Goal: Task Accomplishment & Management: Manage account settings

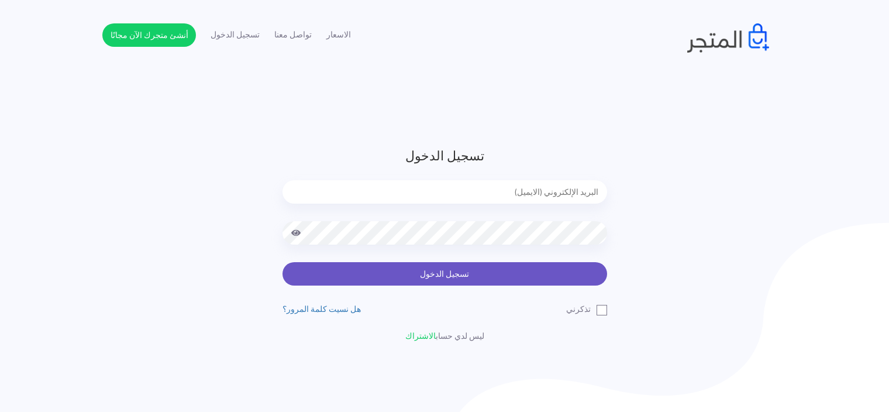
type input "sefsafapr@gmail.com"
click at [421, 281] on button "تسجيل الدخول" at bounding box center [445, 273] width 325 height 23
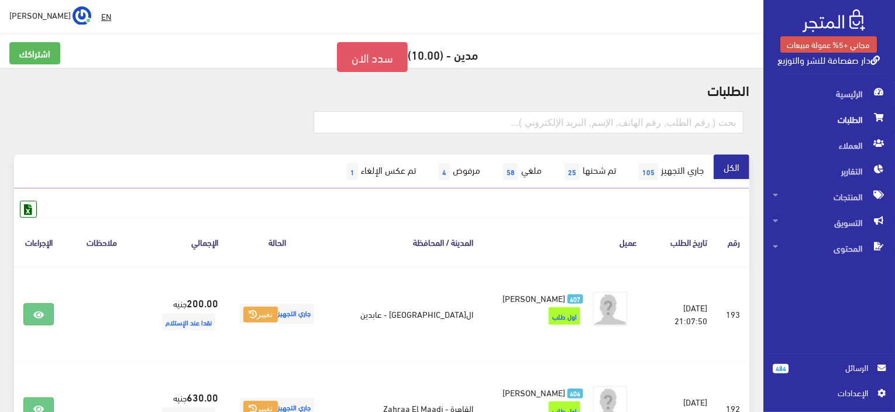
click at [360, 59] on link "سدد الان" at bounding box center [372, 57] width 71 height 30
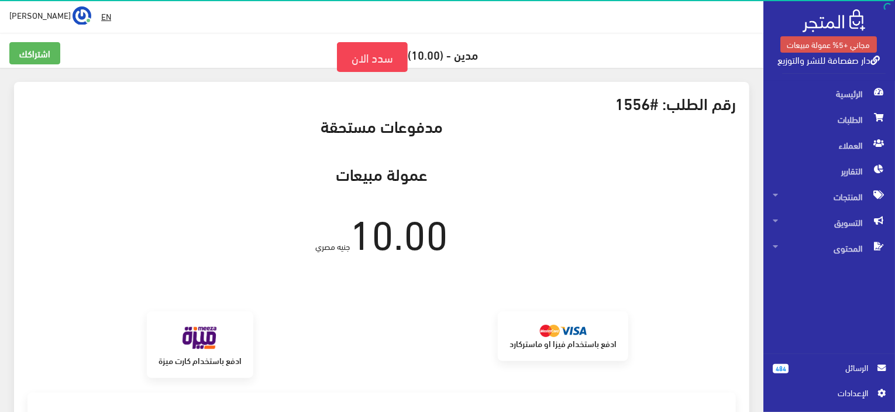
click at [498, 259] on div "عمولة مبيعات 10.00 جنيه مصري" at bounding box center [382, 212] width 726 height 97
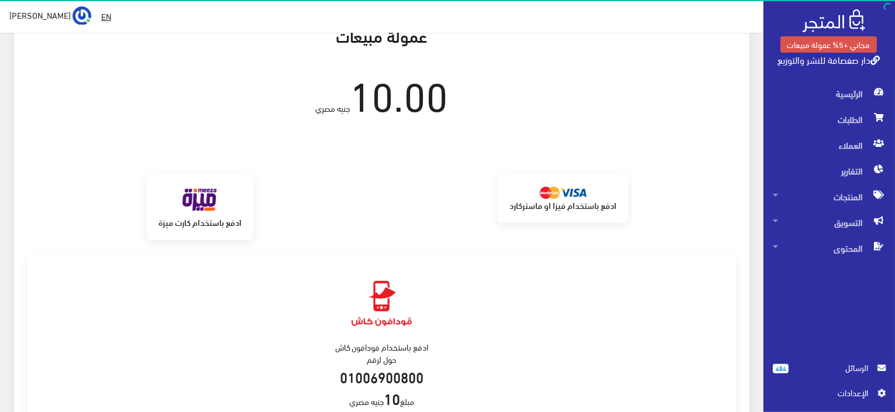
scroll to position [140, 0]
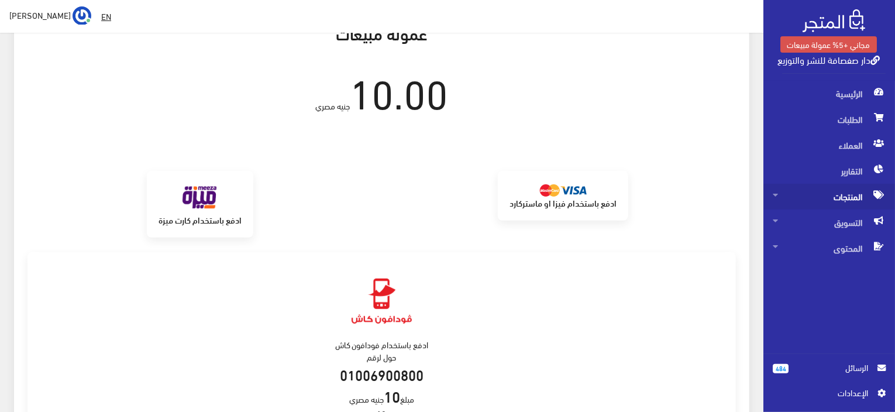
click at [832, 188] on span "المنتجات" at bounding box center [829, 197] width 113 height 26
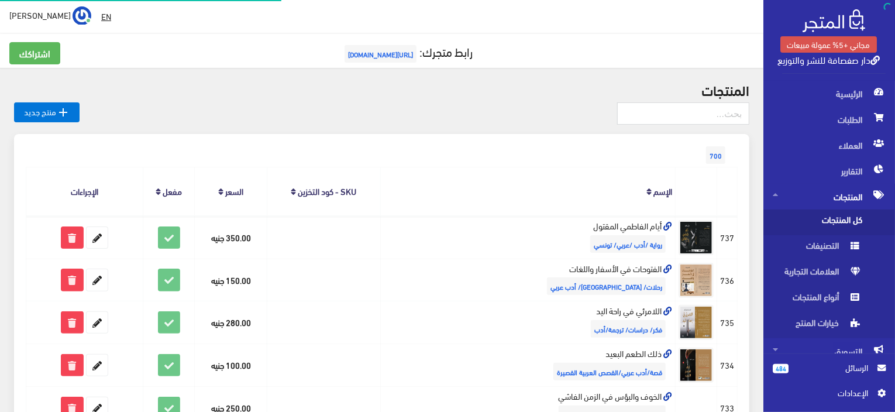
click at [818, 219] on span "كل المنتجات" at bounding box center [817, 222] width 89 height 26
click at [529, 151] on div "700" at bounding box center [382, 143] width 712 height 19
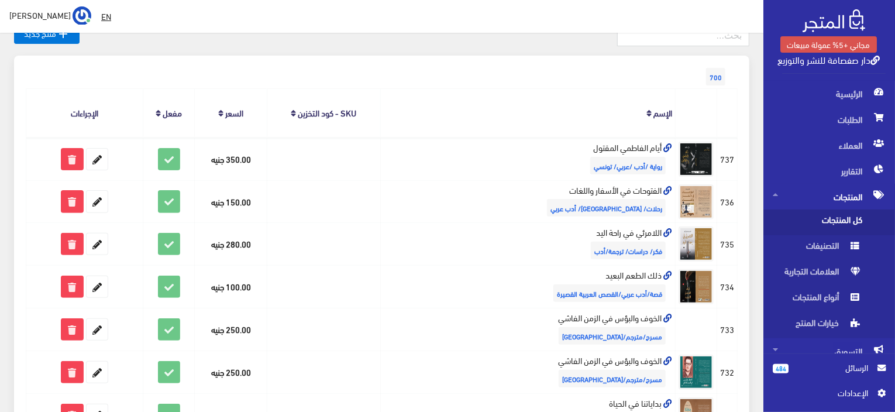
scroll to position [94, 0]
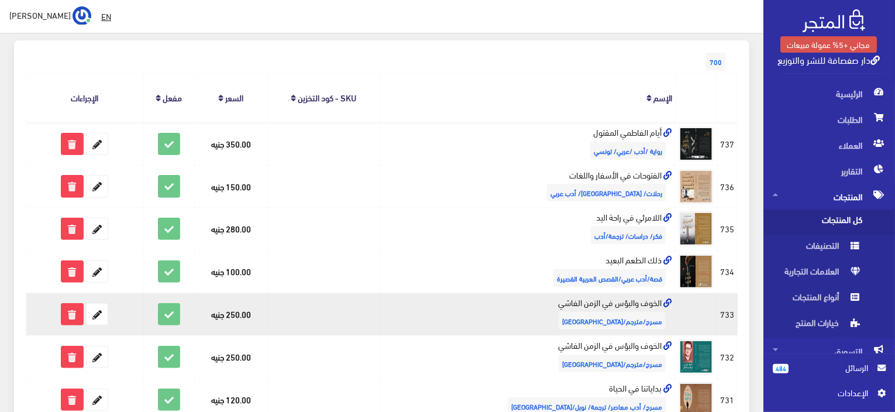
click at [624, 299] on td "الخوف والبؤس في الزمن الفاشي مسرح/مترجم/ألمانيا" at bounding box center [527, 314] width 295 height 43
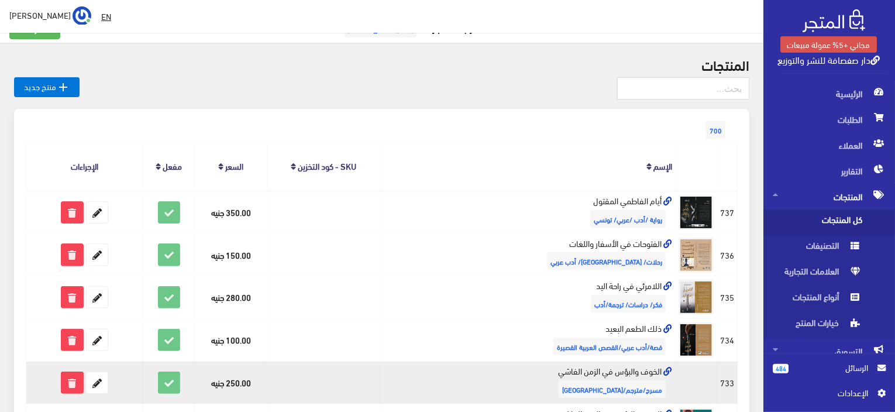
scroll to position [23, 0]
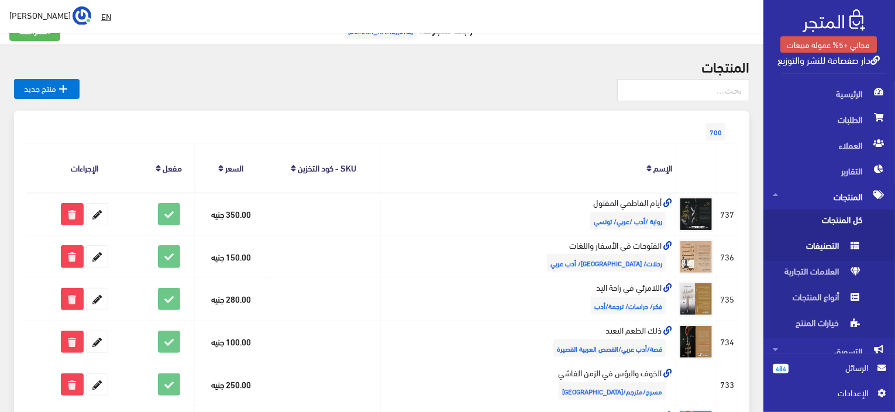
click at [829, 250] on span "التصنيفات" at bounding box center [817, 248] width 89 height 26
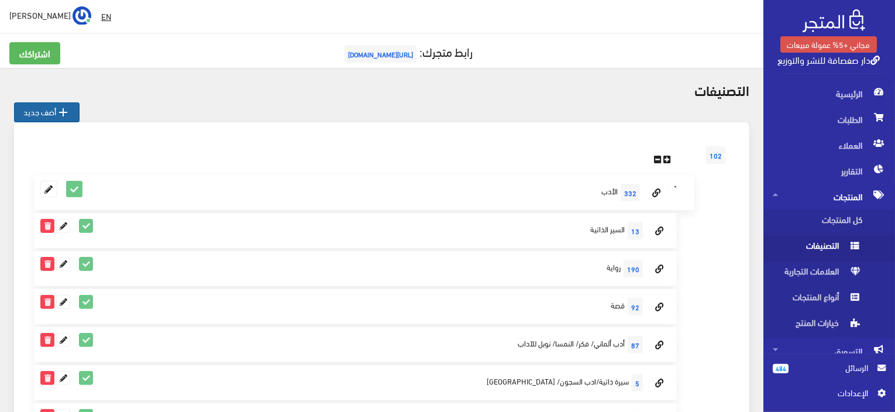
click at [33, 107] on link " أضف جديد" at bounding box center [47, 112] width 66 height 20
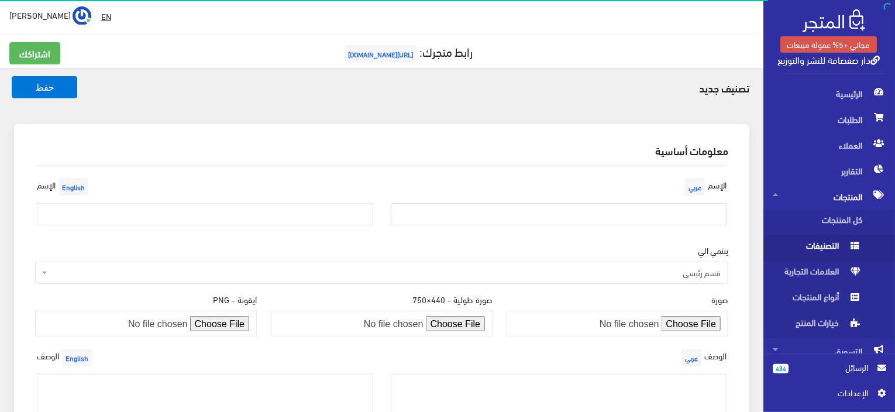
click at [704, 216] on input "text" at bounding box center [559, 214] width 336 height 22
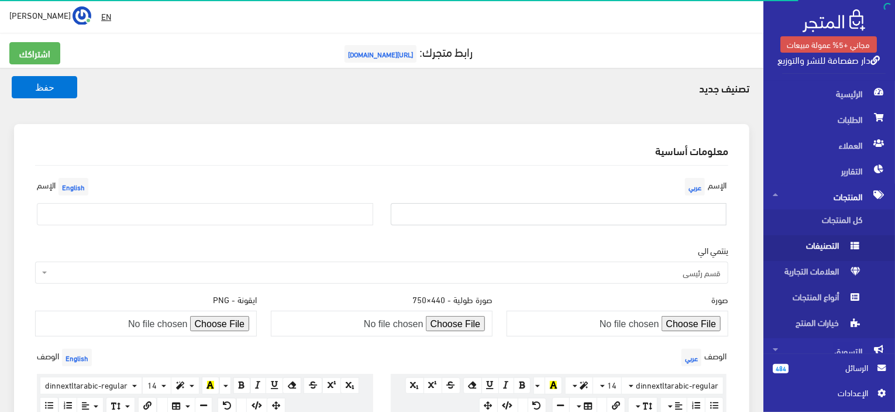
paste input "دراسات/ اقتصاد/ مترجم/ سياسة"
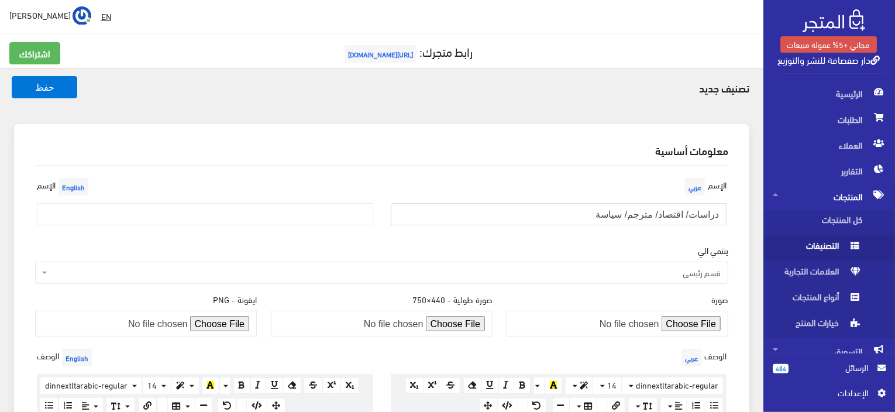
type input "دراسات/ اقتصاد/ مترجم/ سياسة"
drag, startPoint x: 132, startPoint y: 206, endPoint x: 130, endPoint y: 215, distance: 8.9
click at [131, 213] on input "text" at bounding box center [205, 214] width 336 height 22
paste input "Studies/ Economics/ Translator/ Politics"
type input "Studies/ Economics/ Translator/ Politics"
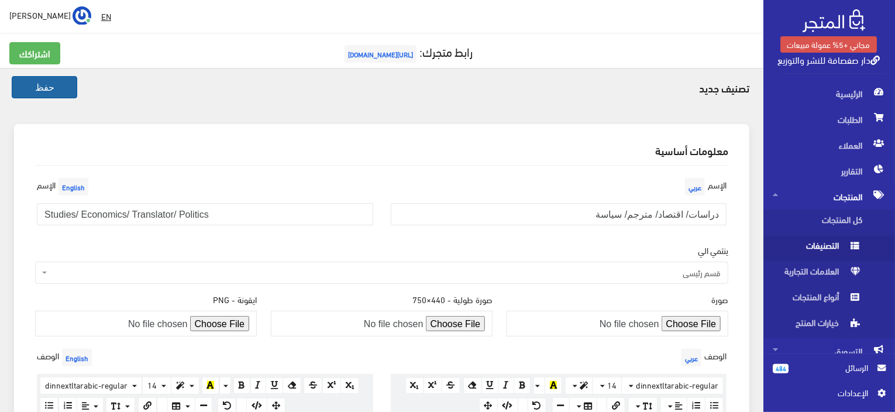
click at [34, 85] on button "حفظ" at bounding box center [45, 87] width 66 height 22
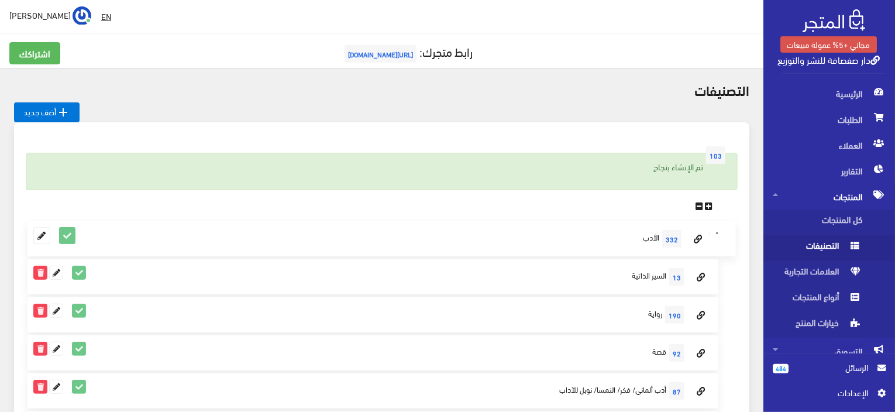
drag, startPoint x: 0, startPoint y: 0, endPoint x: 534, endPoint y: 156, distance: 556.4
click at [534, 156] on div "تم الإنشاء بنجاح" at bounding box center [382, 171] width 712 height 37
click at [53, 113] on link " أضف جديد" at bounding box center [47, 112] width 66 height 20
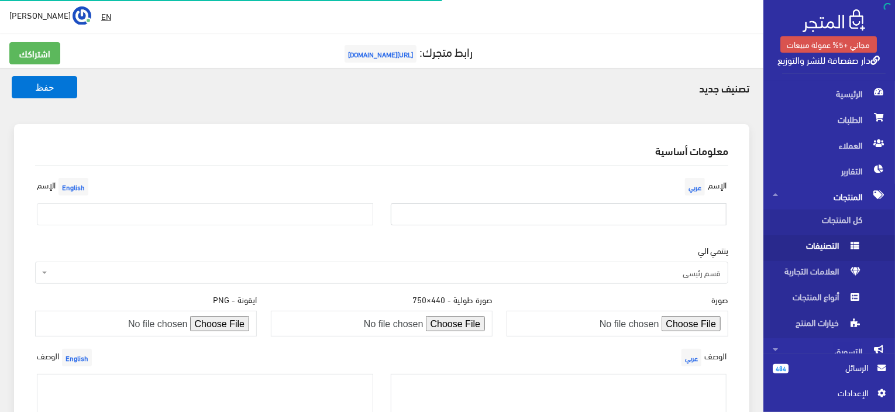
click at [693, 204] on input "text" at bounding box center [559, 214] width 336 height 22
paste input "اجتماع/ دراسات ثقافية/ انثروبولوجيا/ أديان/ ترجمة"
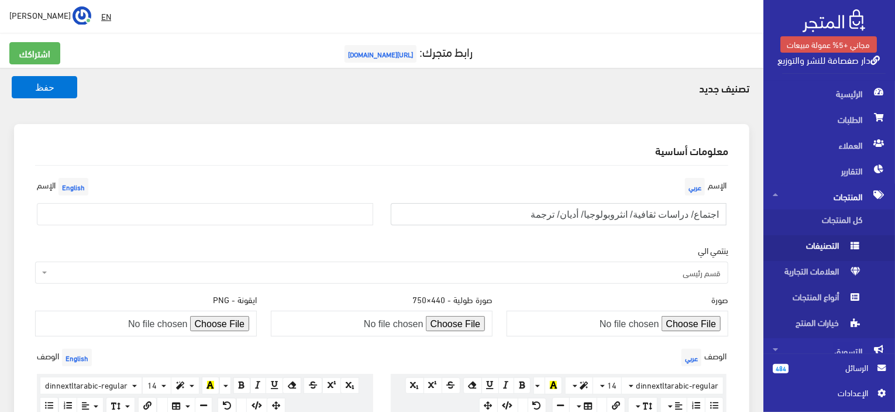
type input "اجتماع/ دراسات ثقافية/ انثروبولوجيا/ أديان/ ترجمة"
click at [353, 202] on div "الإسم English" at bounding box center [205, 205] width 354 height 60
click at [168, 214] on input "text" at bounding box center [205, 214] width 336 height 22
paste input "Meeting/ Cultural Studies/ Anthropology/ Religions/ Translation"
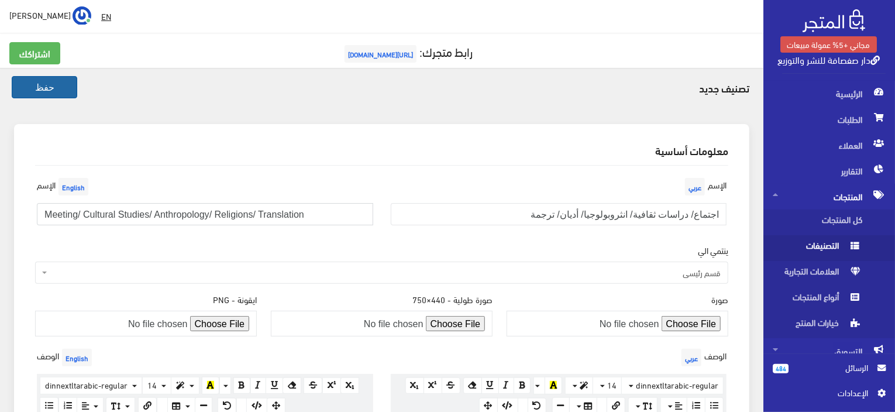
type input "Meeting/ Cultural Studies/ Anthropology/ Religions/ Translation"
click at [53, 92] on button "حفظ" at bounding box center [45, 87] width 66 height 22
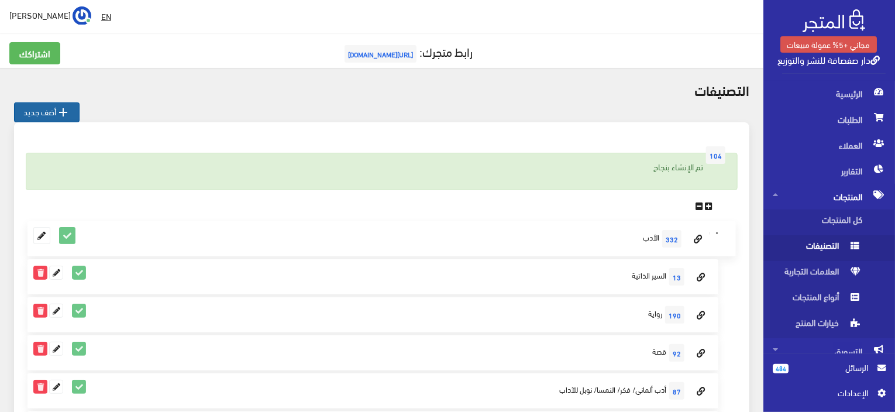
click at [56, 111] on link " أضف جديد" at bounding box center [47, 112] width 66 height 20
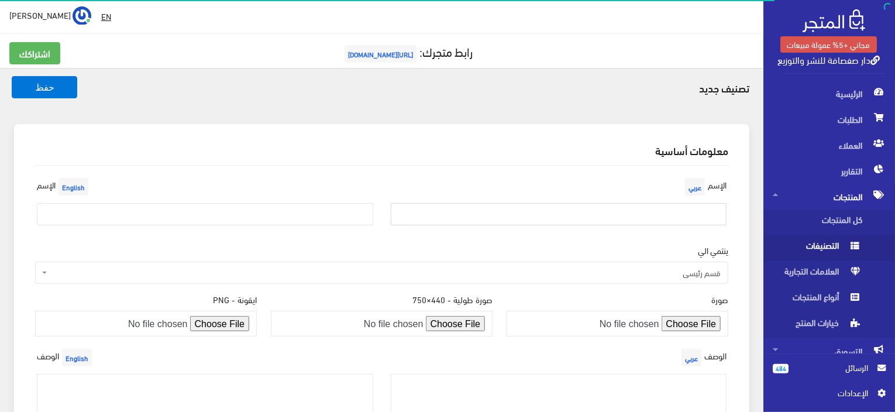
click at [655, 213] on input "text" at bounding box center [559, 214] width 336 height 22
paste input "دراسات /مترجم/ إنجليزية"
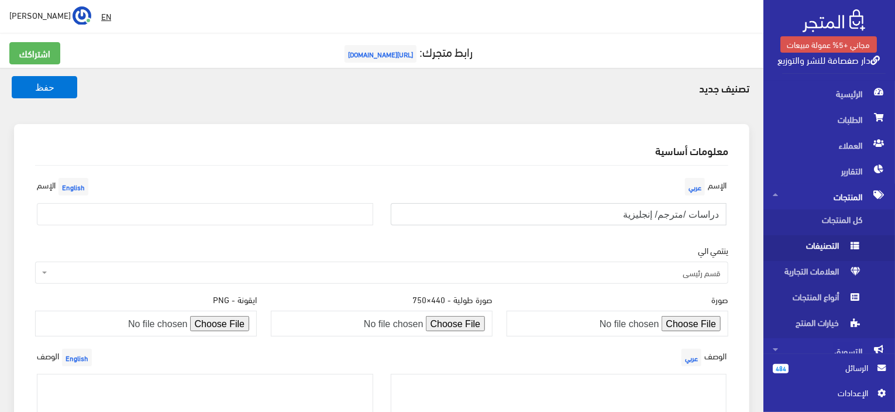
type input "دراسات /مترجم/ إنجليزية"
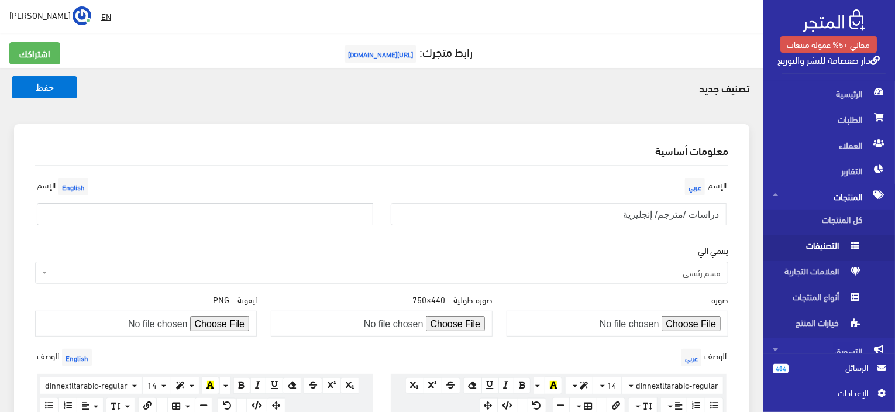
click at [280, 216] on input "text" at bounding box center [205, 214] width 336 height 22
paste input "Studies /Translator/ English"
type input "Studies /Translator/ English"
click at [44, 93] on button "حفظ" at bounding box center [45, 87] width 66 height 22
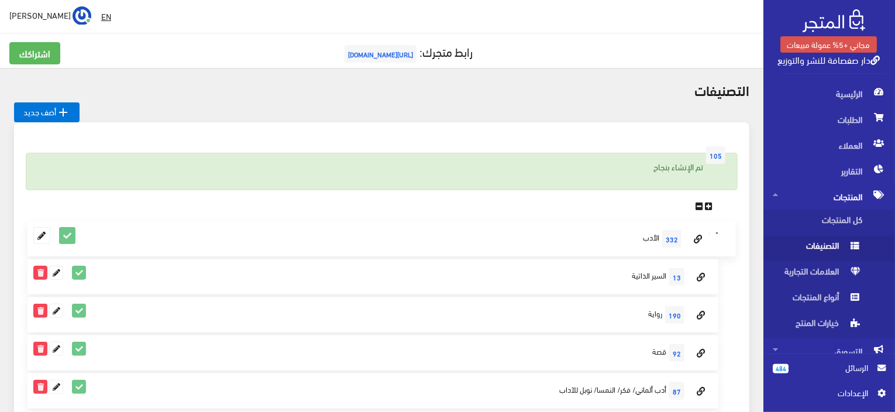
click at [56, 108] on link " أضف جديد" at bounding box center [47, 112] width 66 height 20
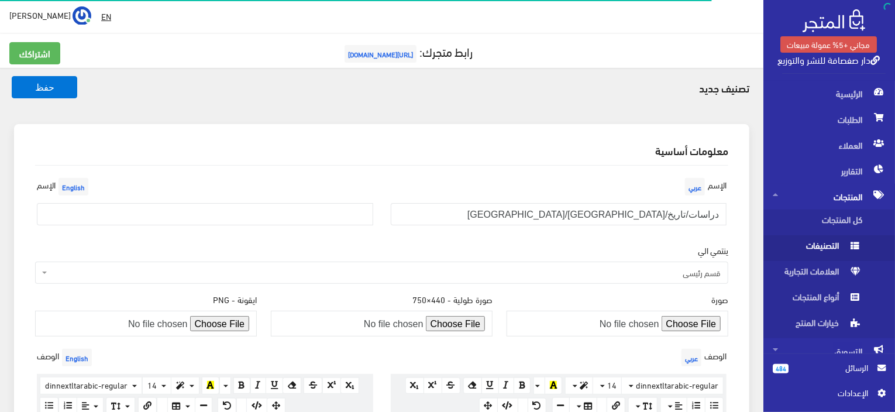
type input "دراسات/تاريخ/[GEOGRAPHIC_DATA]/[GEOGRAPHIC_DATA]"
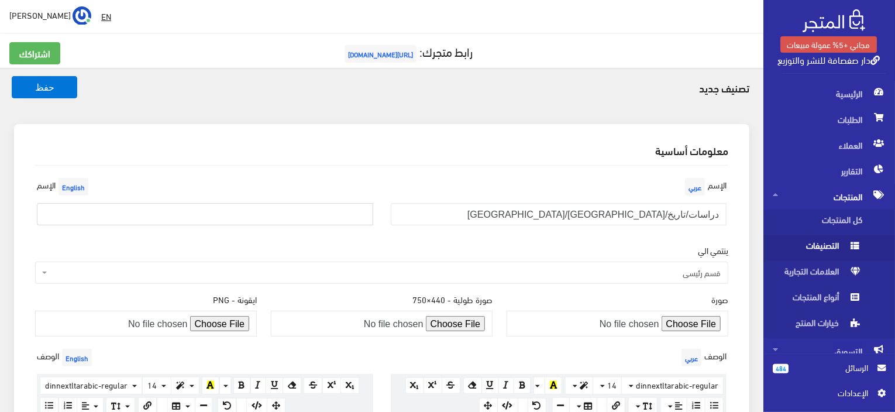
click at [336, 210] on input "text" at bounding box center [205, 214] width 336 height 22
paste input "Studies/History/[GEOGRAPHIC_DATA]/Levant"
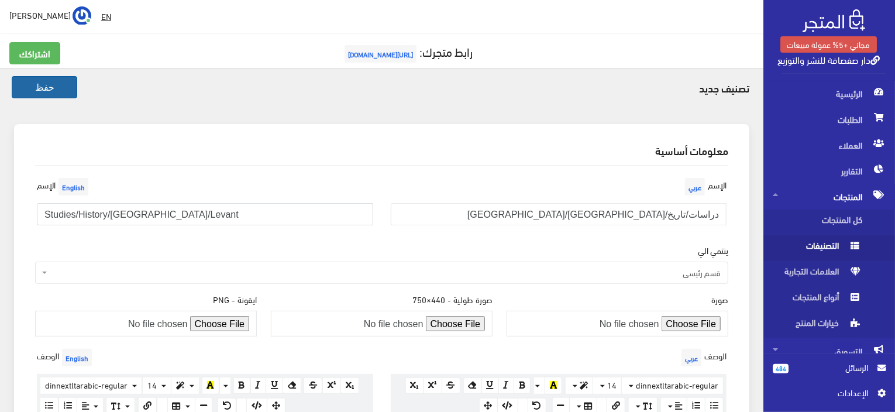
type input "Studies/History/[GEOGRAPHIC_DATA]/Levant"
click at [51, 94] on button "حفظ" at bounding box center [45, 87] width 66 height 22
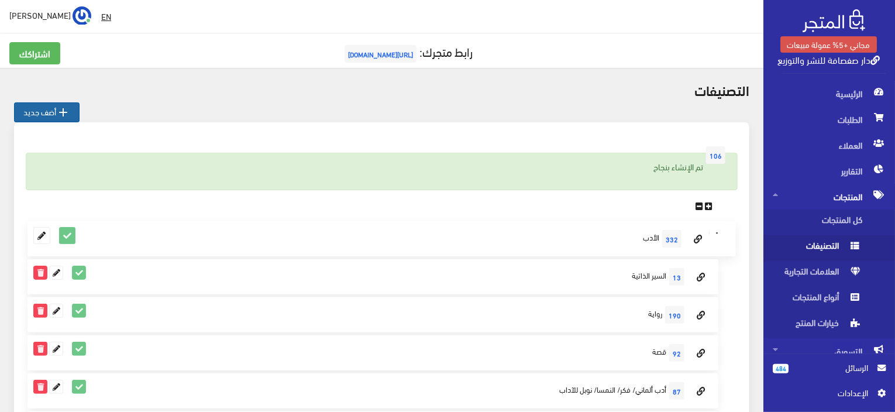
click at [42, 112] on link " أضف جديد" at bounding box center [47, 112] width 66 height 20
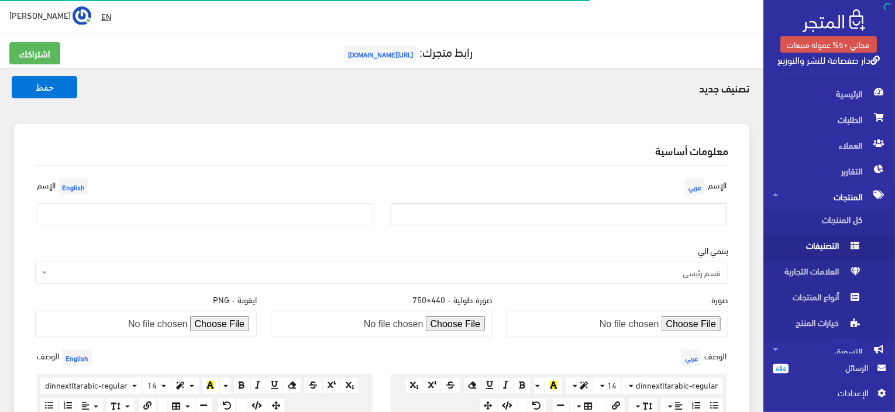
click at [559, 208] on input "text" at bounding box center [559, 214] width 336 height 22
paste input "سيرة/مذكرات/أدب ألماني/ النمسا/ترجمة"
type input "سيرة/مذكرات/أدب ألماني/ النمسا/ترجمة"
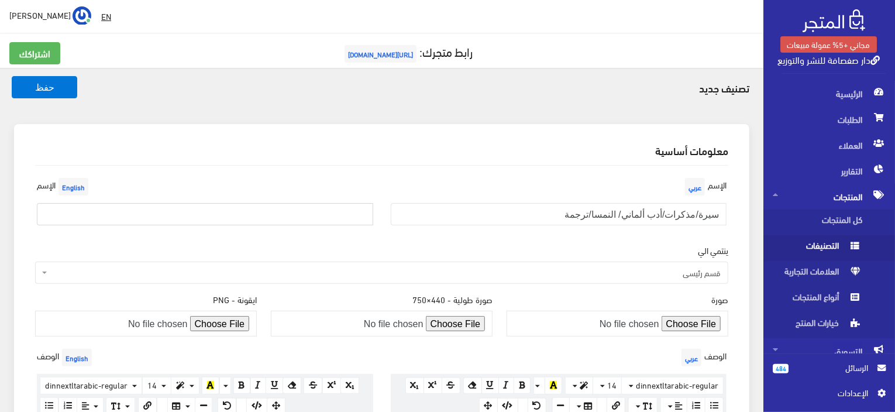
click at [291, 206] on input "text" at bounding box center [205, 214] width 336 height 22
paste input "Biography/Memoirs/German Literature/Austria/Translation"
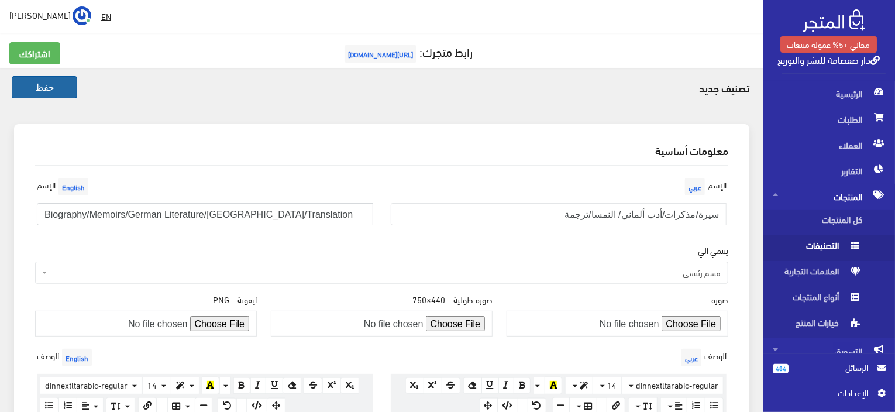
type input "Biography/Memoirs/German Literature/Austria/Translation"
click at [37, 92] on button "حفظ" at bounding box center [45, 87] width 66 height 22
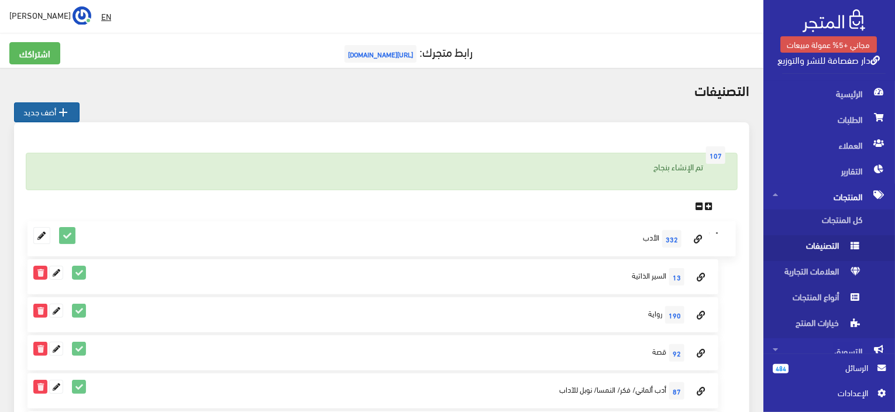
click at [46, 113] on link " أضف جديد" at bounding box center [47, 112] width 66 height 20
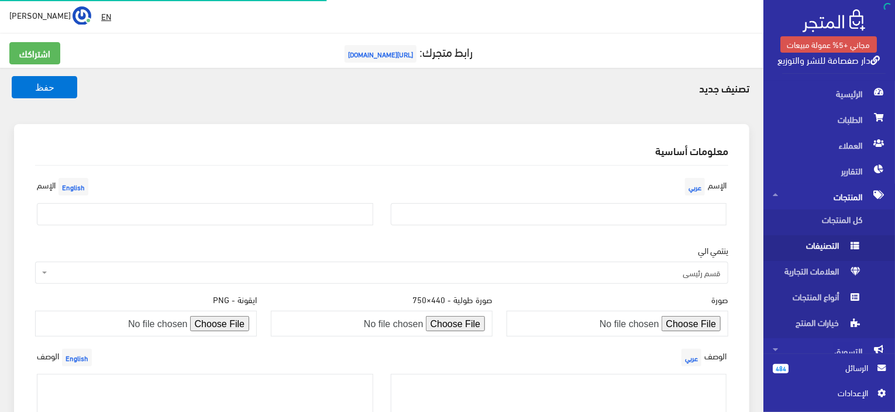
drag, startPoint x: 695, startPoint y: 230, endPoint x: 683, endPoint y: 216, distance: 19.0
click at [683, 217] on div "[DEMOGRAPHIC_DATA] عربي" at bounding box center [559, 205] width 354 height 60
click at [683, 216] on input "text" at bounding box center [559, 214] width 336 height 22
paste input "دراسة أدبية/دراسات/أدب"
type input "دراسة أدبية/دراسات/أدب"
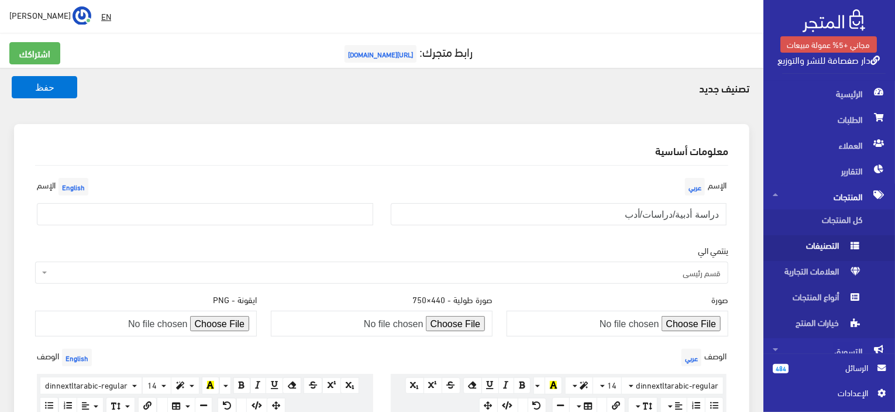
click at [278, 226] on div "الإسم English" at bounding box center [205, 205] width 354 height 60
click at [271, 216] on input "text" at bounding box center [205, 214] width 336 height 22
paste input "Literary study/Studies/Literature"
type input "Literary study/Studies/Literature"
click at [26, 90] on button "حفظ" at bounding box center [45, 87] width 66 height 22
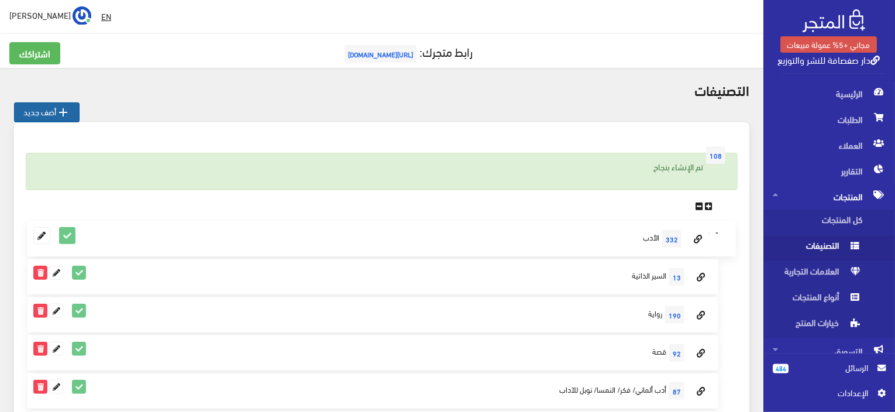
click at [46, 109] on link " أضف جديد" at bounding box center [47, 112] width 66 height 20
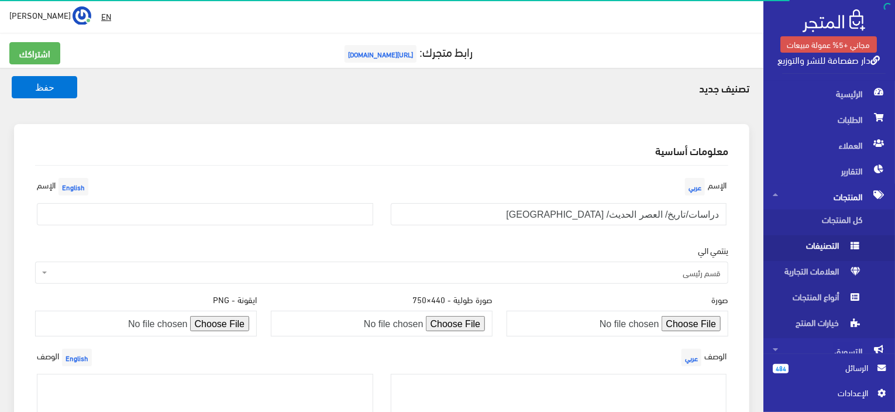
type input "دراسات/تاريخ/ العصر الحديث/ [GEOGRAPHIC_DATA]"
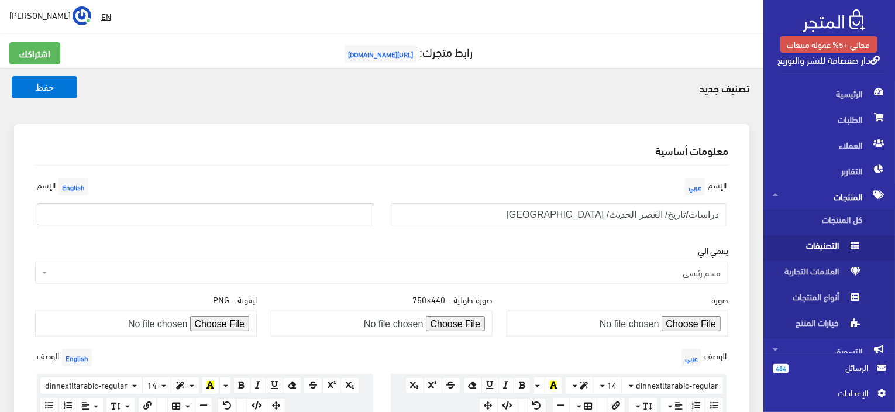
click at [172, 212] on input "text" at bounding box center [205, 214] width 336 height 22
paste input "Studies/History/Modern Era/[GEOGRAPHIC_DATA]"
type input "Studies/History/Modern Era/[GEOGRAPHIC_DATA]"
click at [1, 125] on div "تصنيف جديد حفظ معلومات أساسية [DEMOGRAPHIC_DATA] عربي دراسات/تاريخ/ العصر الحدي…" at bounding box center [381, 356] width 763 height 576
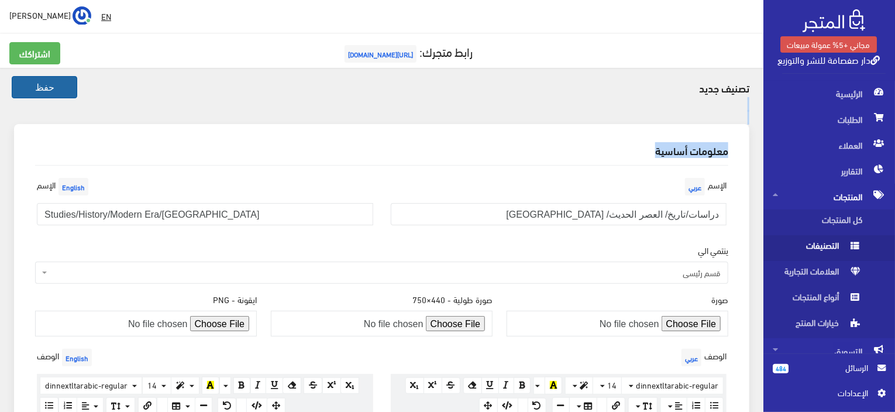
click at [46, 92] on button "حفظ" at bounding box center [45, 87] width 66 height 22
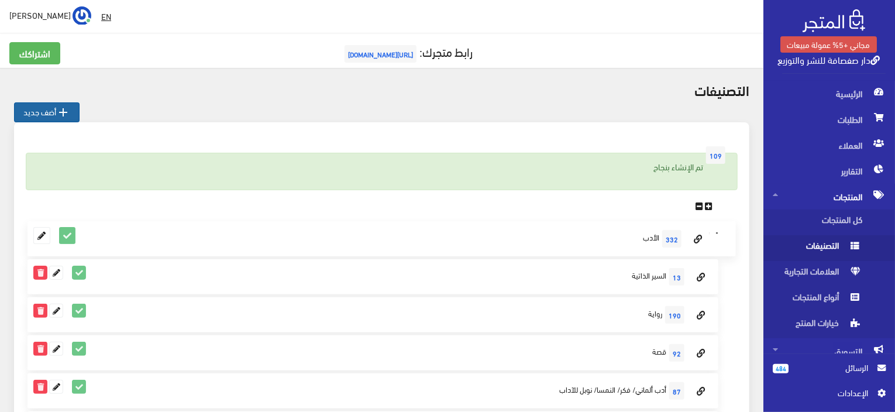
click at [66, 111] on icon "" at bounding box center [63, 112] width 14 height 14
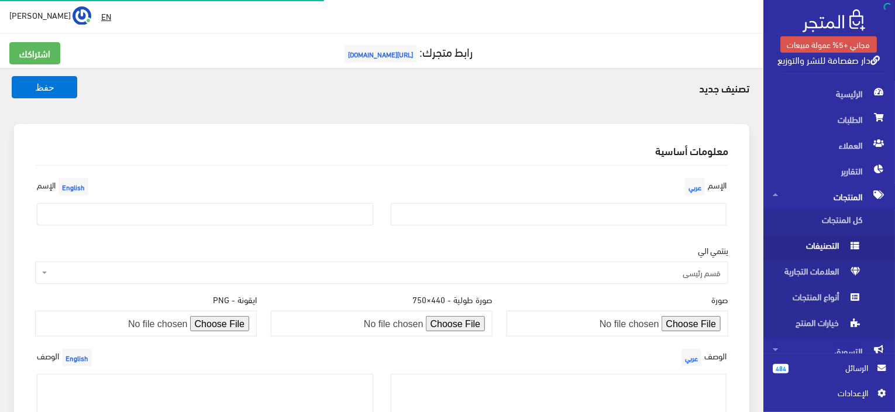
click at [638, 216] on input "text" at bounding box center [559, 214] width 336 height 22
type input "رواية /أدب/مترجم/كوبا/جامايكا"
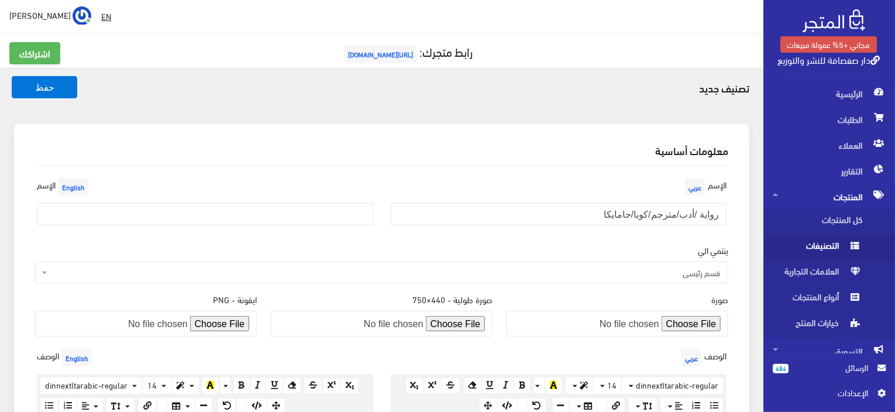
drag, startPoint x: 291, startPoint y: 200, endPoint x: 306, endPoint y: 211, distance: 18.4
click at [292, 202] on div "الإسم English" at bounding box center [205, 205] width 354 height 60
click at [316, 218] on input "text" at bounding box center [205, 214] width 336 height 22
paste input "Novel / Literature / Translator / Cuba / Jamaica"
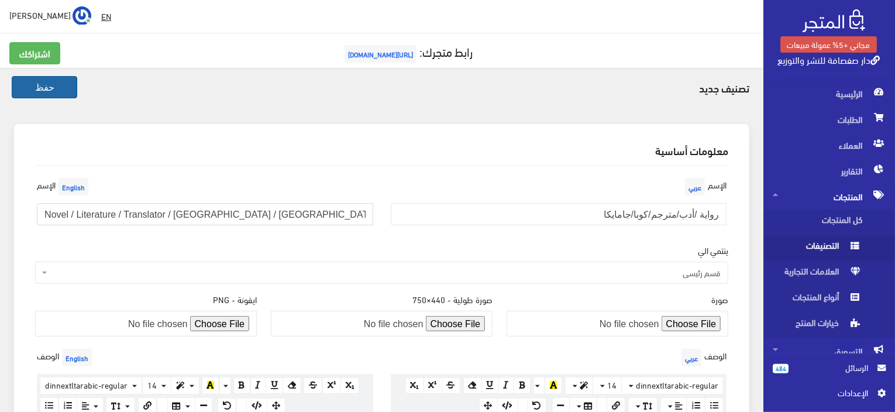
type input "Novel / Literature / Translator / Cuba / Jamaica"
click at [57, 92] on button "حفظ" at bounding box center [45, 87] width 66 height 22
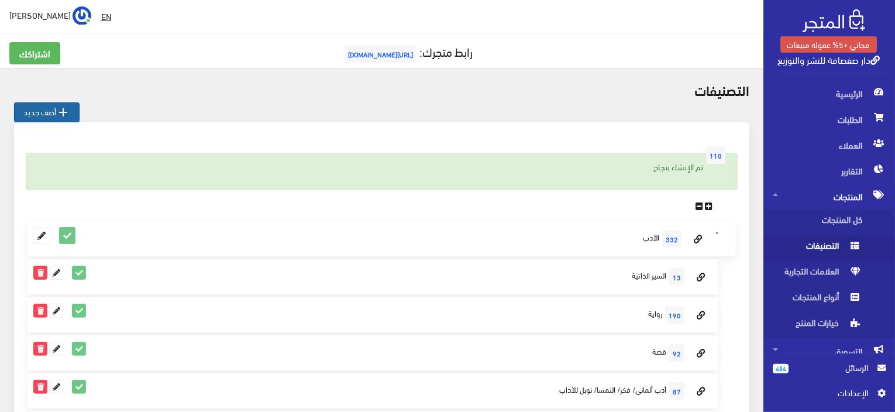
click at [27, 115] on link " أضف جديد" at bounding box center [47, 112] width 66 height 20
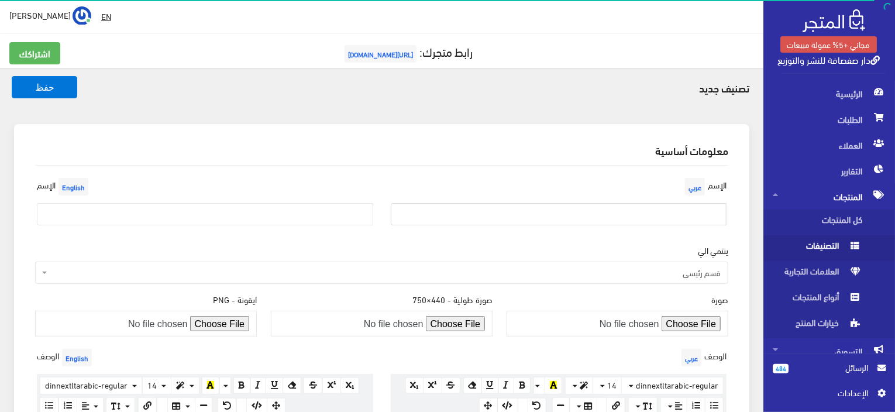
click at [600, 215] on input "text" at bounding box center [559, 214] width 336 height 22
paste input "رواية/ أدب معاصر/ ترجمة/ [GEOGRAPHIC_DATA]"
type input "رواية/ أدب معاصر/ ترجمة/ [GEOGRAPHIC_DATA]"
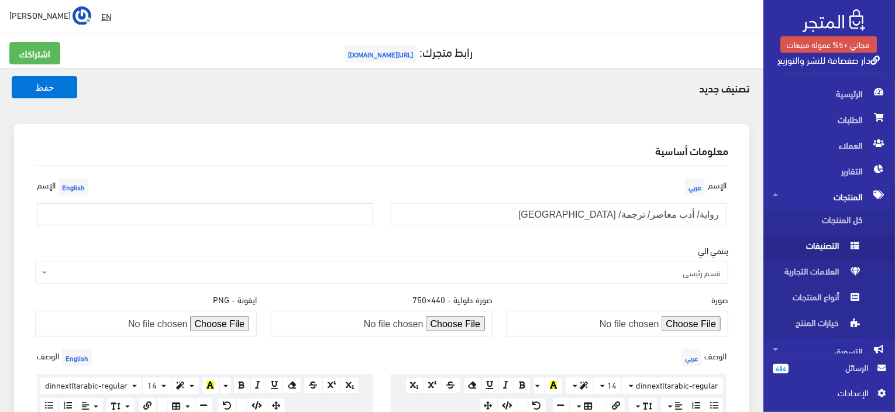
click at [226, 209] on input "text" at bounding box center [205, 214] width 336 height 22
paste input "Novel/ Contemporary Literature/ Translation/ Germany"
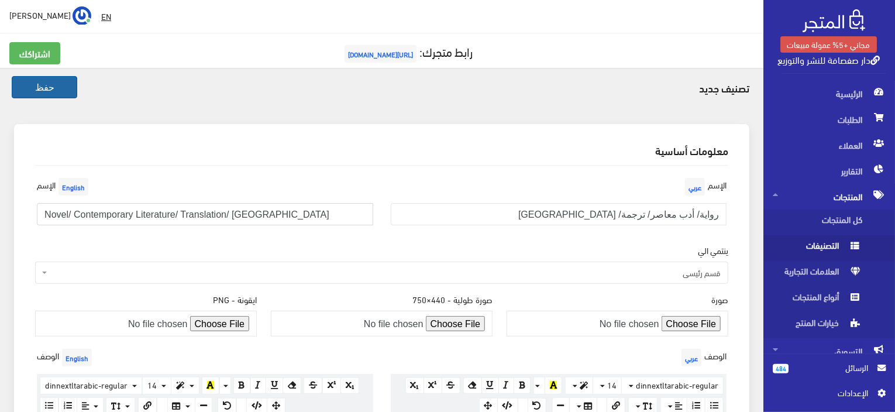
type input "Novel/ Contemporary Literature/ Translation/ Germany"
click at [47, 89] on button "حفظ" at bounding box center [45, 87] width 66 height 22
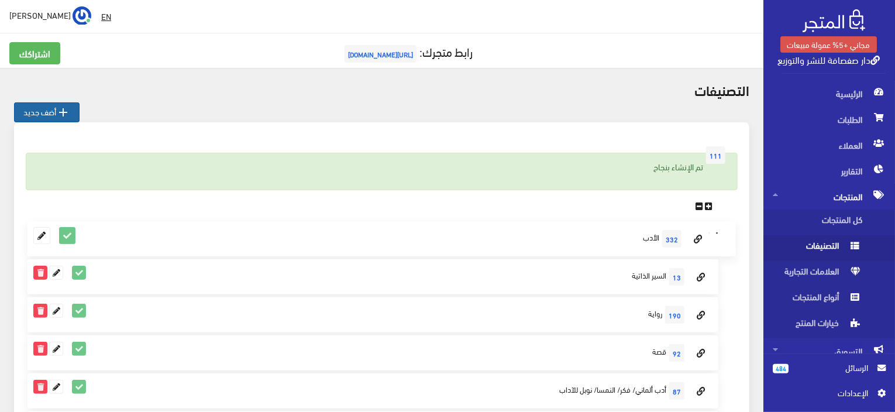
click at [70, 112] on icon "" at bounding box center [63, 112] width 14 height 14
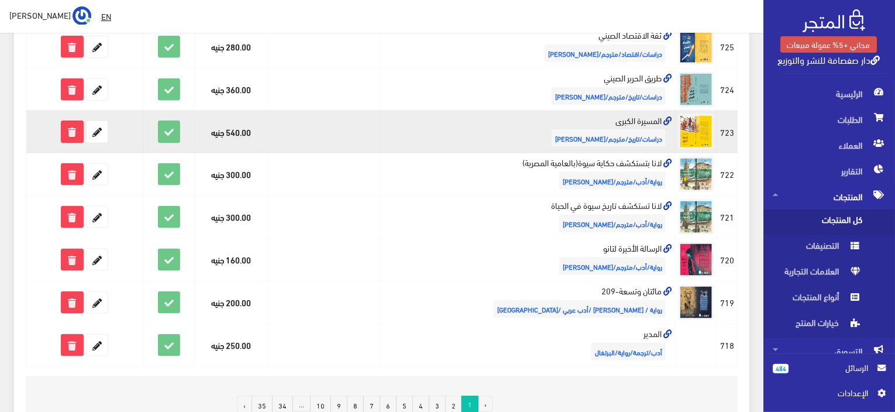
scroll to position [760, 0]
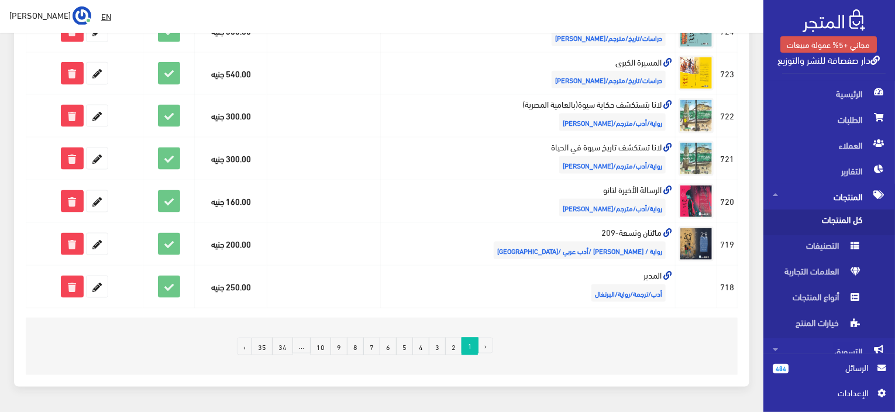
click at [458, 344] on link "2" at bounding box center [453, 346] width 17 height 18
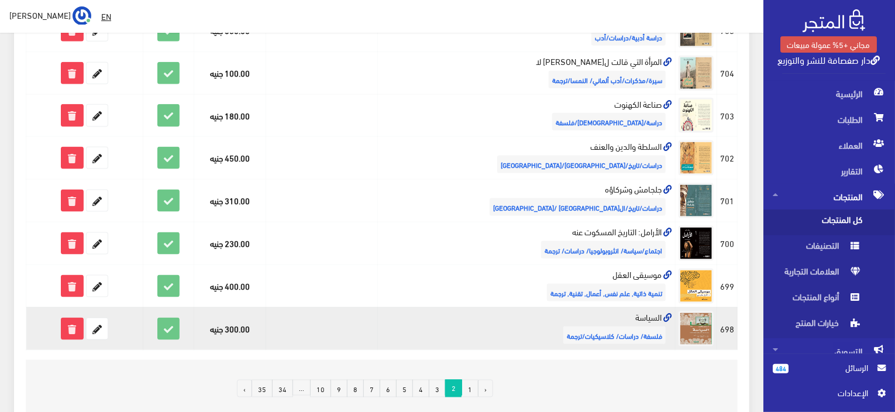
scroll to position [738, 0]
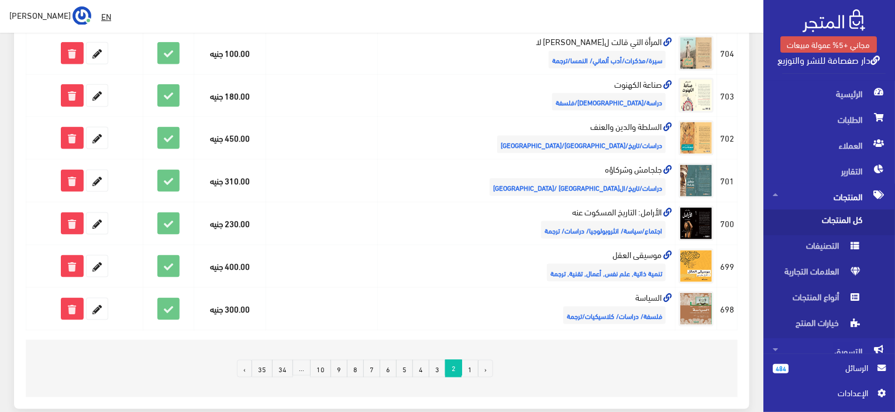
click at [436, 360] on link "3" at bounding box center [437, 369] width 17 height 18
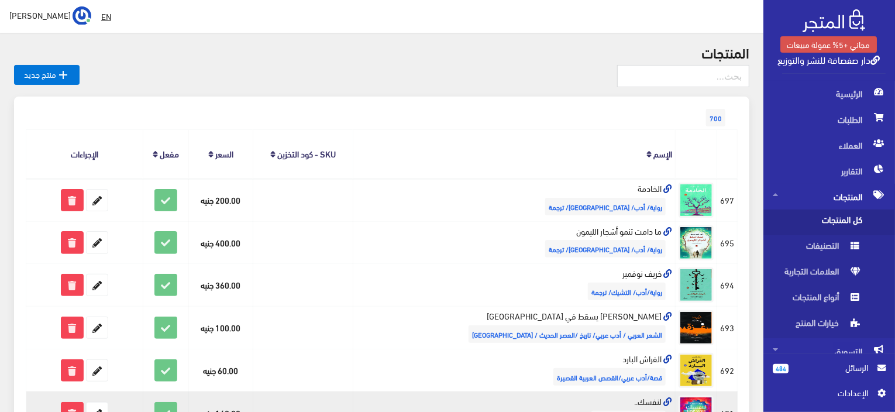
scroll to position [58, 0]
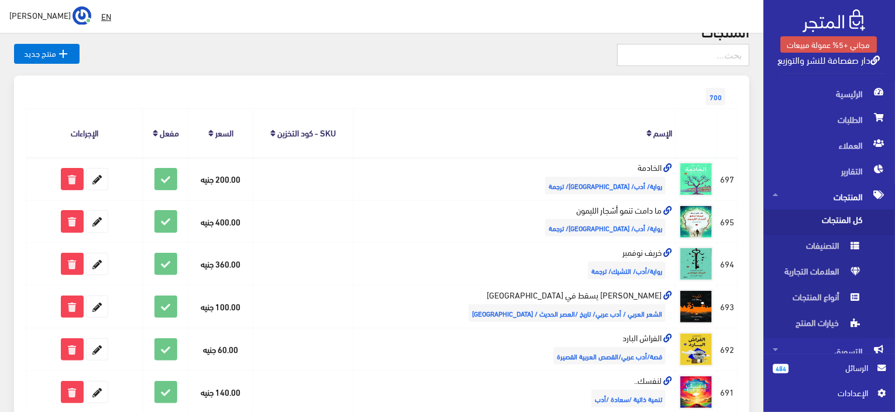
click at [633, 53] on input "text" at bounding box center [683, 55] width 132 height 22
type input "سفر"
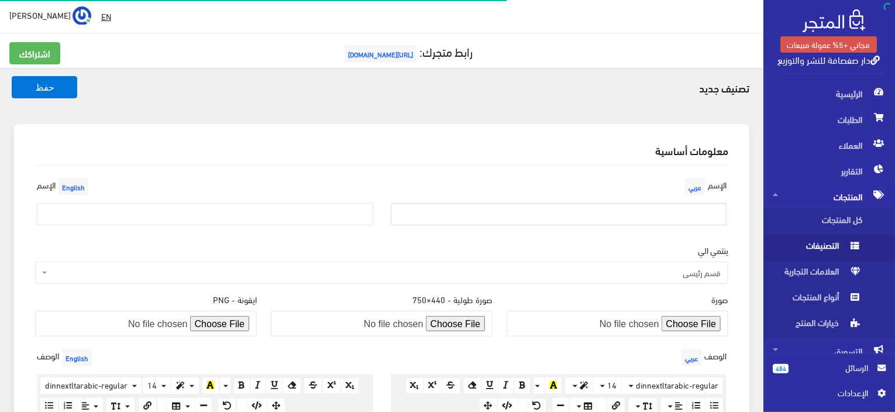
click at [525, 222] on input "text" at bounding box center [559, 214] width 336 height 22
paste input "أدب/رواية/مترجم/يوناني"
type input "أدب/رواية/مترجم/يوناني"
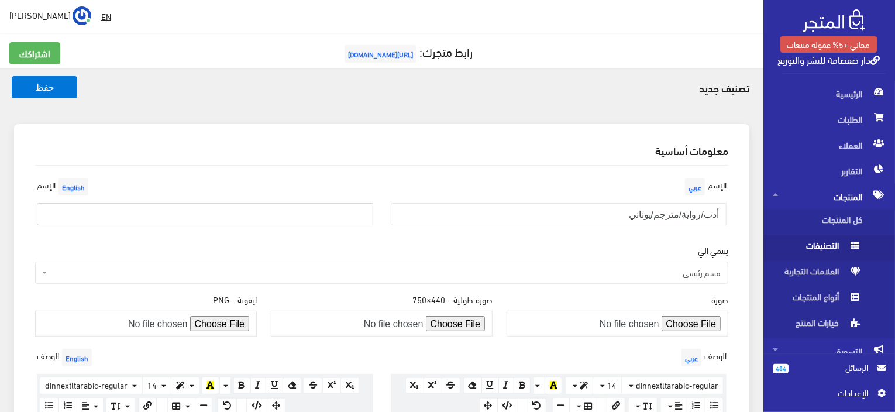
click at [332, 205] on input "text" at bounding box center [205, 214] width 336 height 22
paste input "Literature/Novel/Translator/Greek"
type input "Literature/Novel/Translator/Greek"
click at [72, 87] on button "حفظ" at bounding box center [45, 87] width 66 height 22
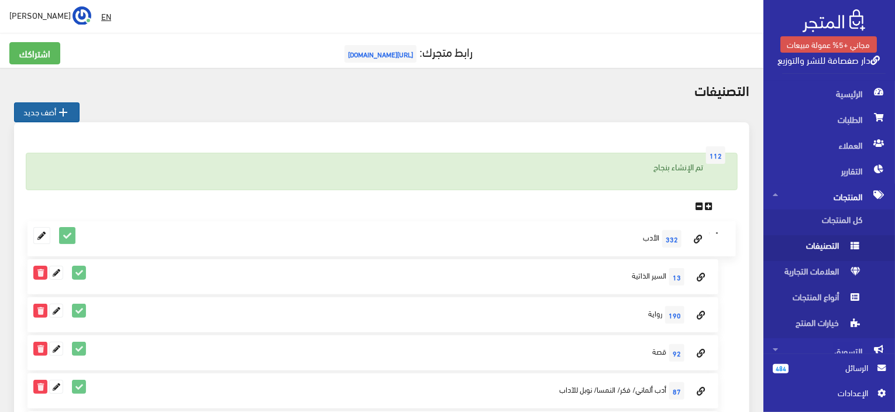
click at [58, 115] on icon "" at bounding box center [63, 112] width 14 height 14
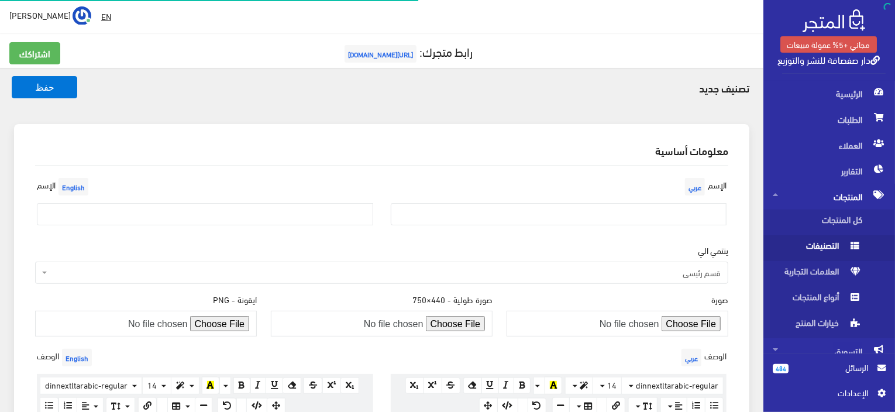
click at [464, 204] on div "الإسم عربي" at bounding box center [559, 205] width 354 height 60
click at [466, 205] on input "text" at bounding box center [559, 214] width 336 height 22
paste input "رواية /أدب /مترجم/ إنجليزية"
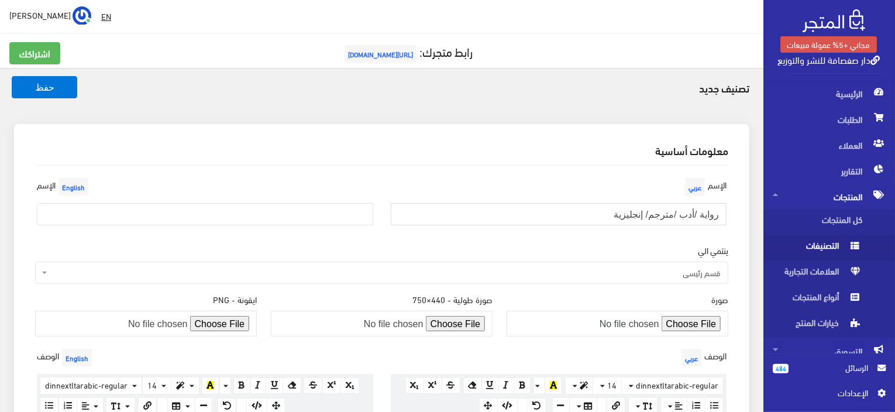
type input "رواية /أدب /مترجم/ إنجليزية"
click at [273, 211] on input "text" at bounding box center [205, 214] width 336 height 22
paste input "Novel /Literature /Translated/ English"
type input "Novel /Literature /Translated/ English"
click at [58, 85] on button "حفظ" at bounding box center [45, 87] width 66 height 22
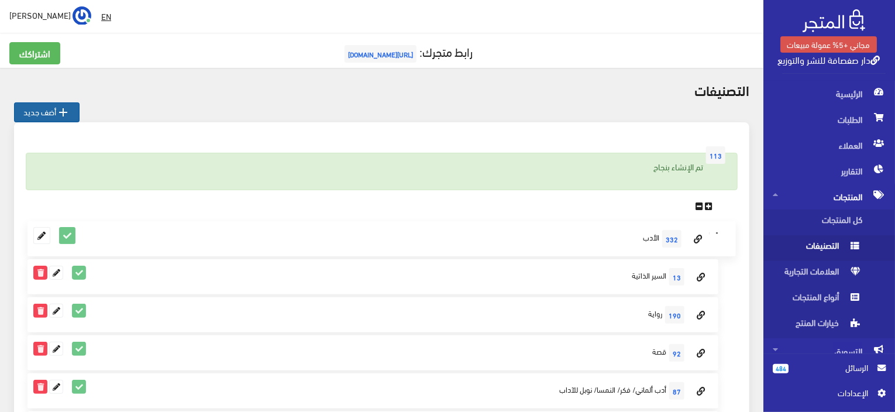
click at [65, 114] on icon "" at bounding box center [63, 112] width 14 height 14
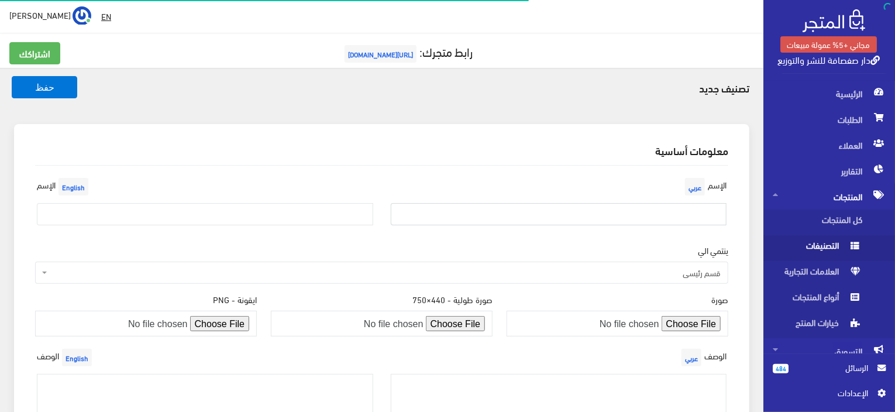
click at [554, 206] on input "text" at bounding box center [559, 214] width 336 height 22
paste input "أدب /جوائز/بلغاري /جائزة الأدب الذهبي"
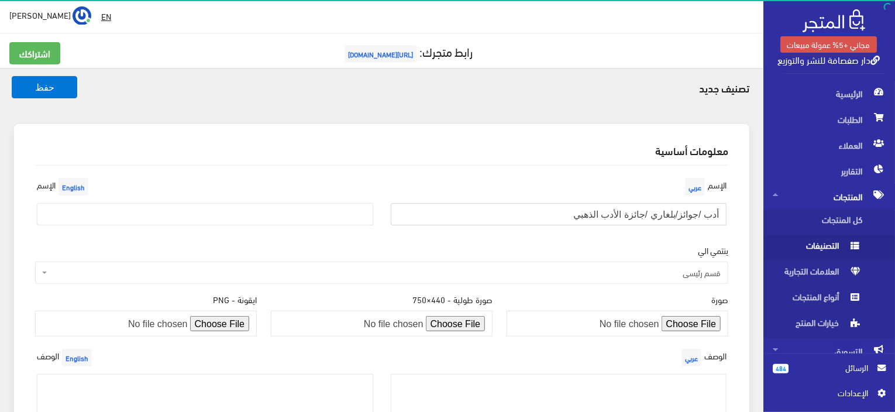
type input "أدب /جوائز/بلغاري /جائزة الأدب الذهبي"
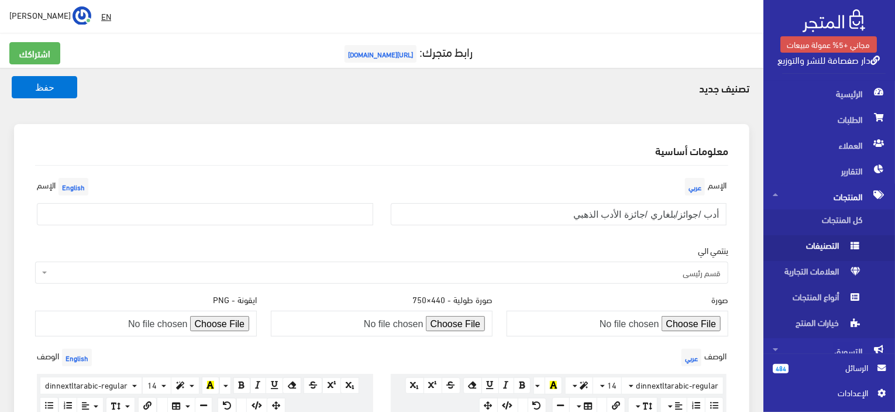
drag, startPoint x: 309, startPoint y: 233, endPoint x: 308, endPoint y: 208, distance: 25.7
click at [308, 230] on div "[DEMOGRAPHIC_DATA] English" at bounding box center [205, 205] width 354 height 60
click at [311, 207] on input "text" at bounding box center [205, 214] width 336 height 22
paste input "Literature /Awards/Bulgarian /Golden Literature Award"
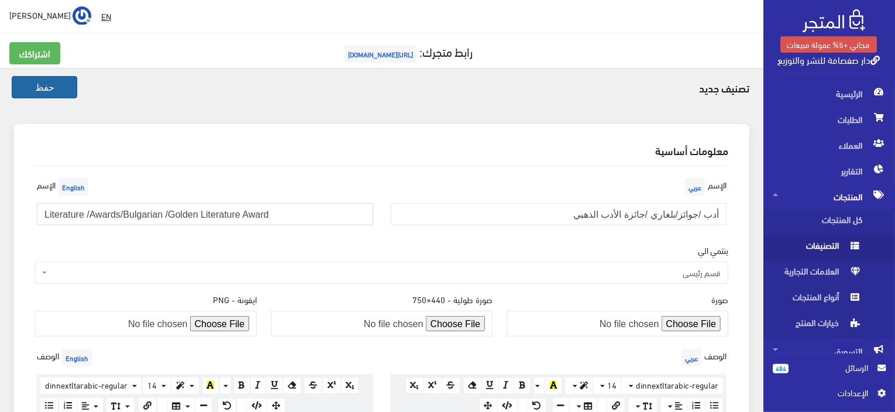
type input "Literature /Awards/Bulgarian /Golden Literature Award"
click at [71, 83] on button "حفظ" at bounding box center [45, 87] width 66 height 22
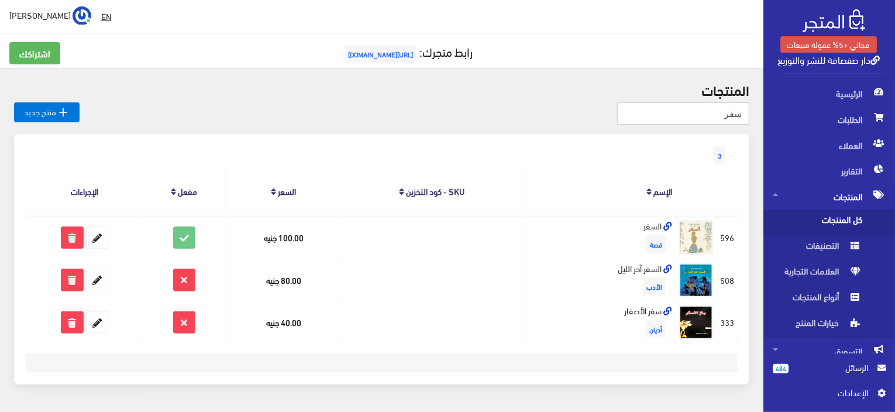
click at [660, 122] on input "سفر" at bounding box center [683, 113] width 132 height 22
type input "الحياة"
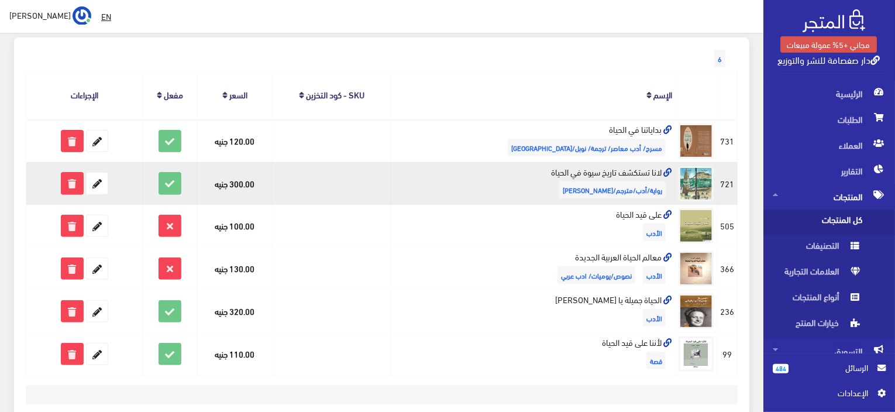
scroll to position [117, 0]
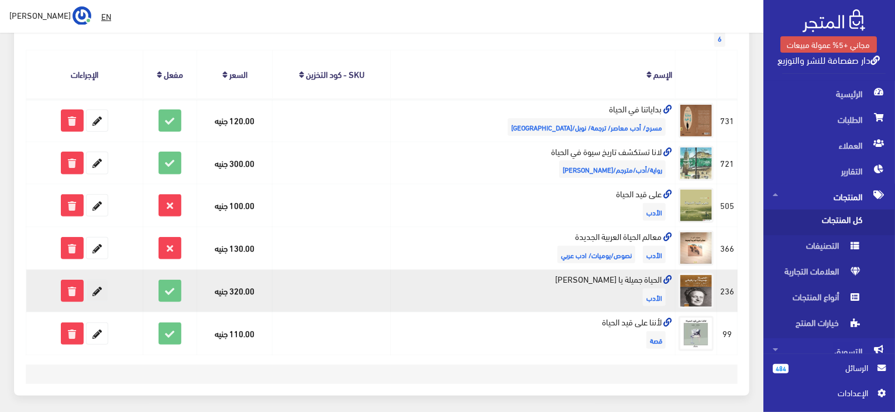
click at [96, 284] on icon at bounding box center [97, 290] width 21 height 21
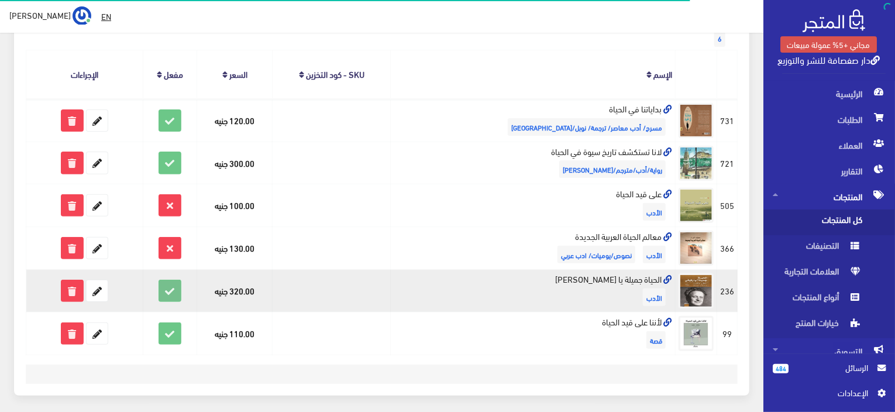
click at [177, 286] on icon at bounding box center [169, 290] width 21 height 21
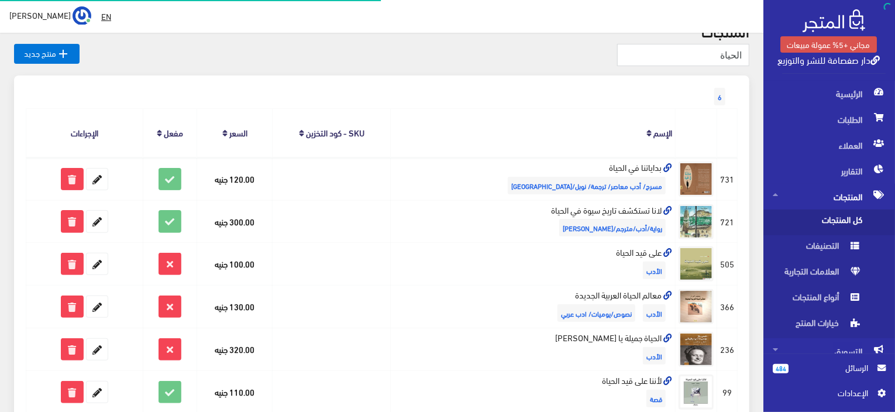
scroll to position [117, 0]
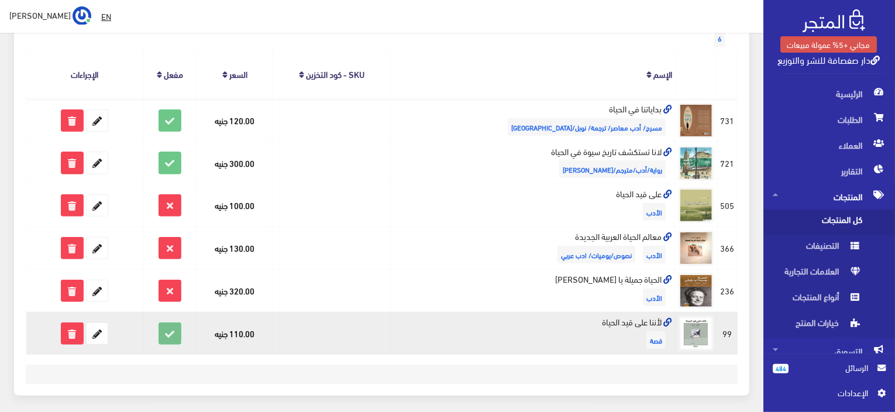
click at [170, 331] on icon at bounding box center [169, 333] width 21 height 21
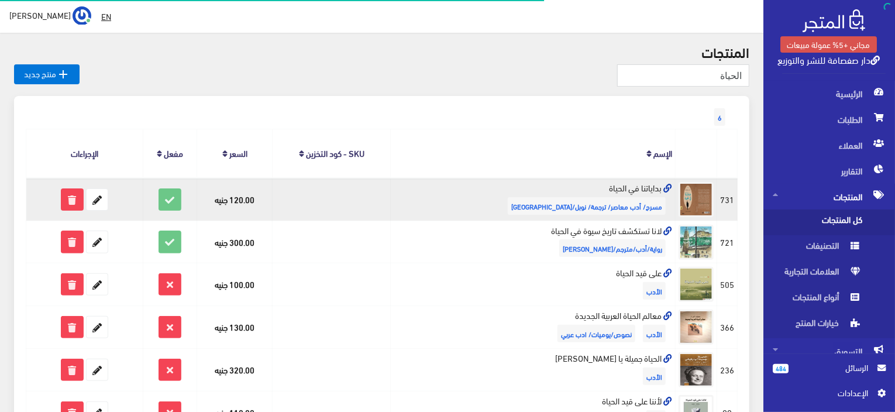
scroll to position [58, 0]
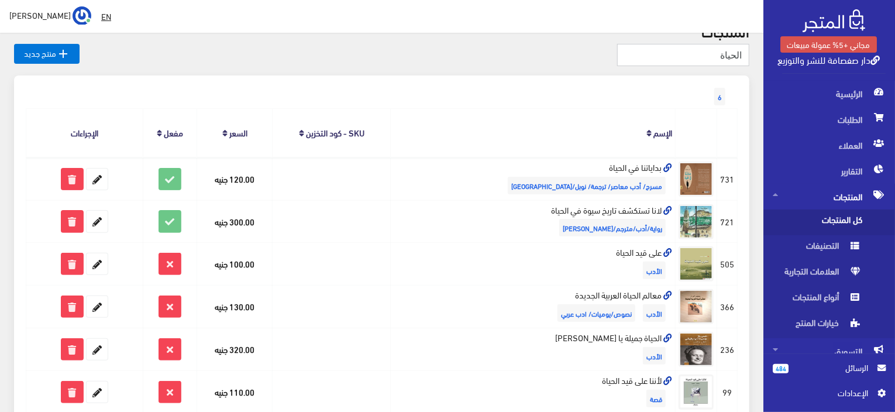
click at [711, 59] on input "الحياة" at bounding box center [683, 55] width 132 height 22
click at [604, 121] on th "الإسم" at bounding box center [533, 132] width 285 height 49
click at [748, 54] on input "text" at bounding box center [683, 55] width 132 height 22
type input "الشتات"
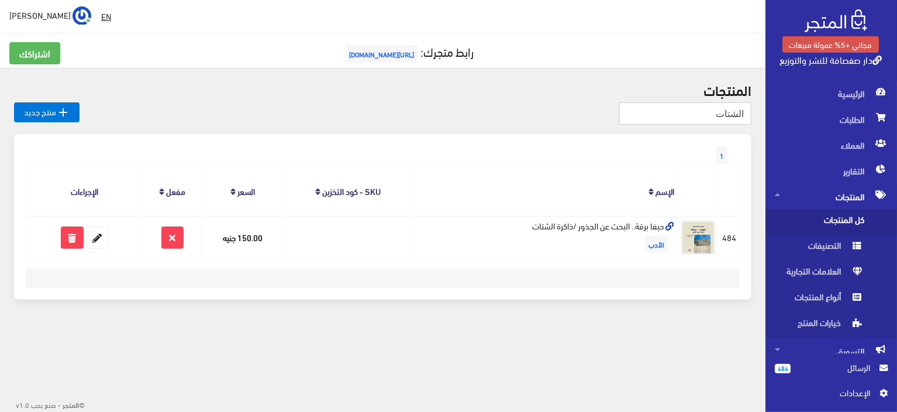
click at [712, 116] on input "الشتات" at bounding box center [685, 113] width 132 height 22
click at [189, 68] on div "اشتراكك رابط متجرك: https://sefsafa.almatjar.store" at bounding box center [382, 60] width 761 height 36
click at [853, 223] on span "كل المنتجات" at bounding box center [819, 222] width 89 height 26
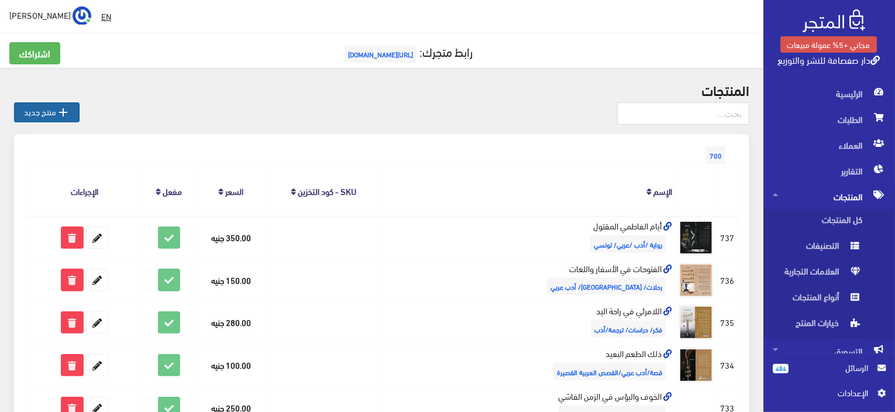
click at [56, 108] on link " منتج جديد" at bounding box center [47, 112] width 66 height 20
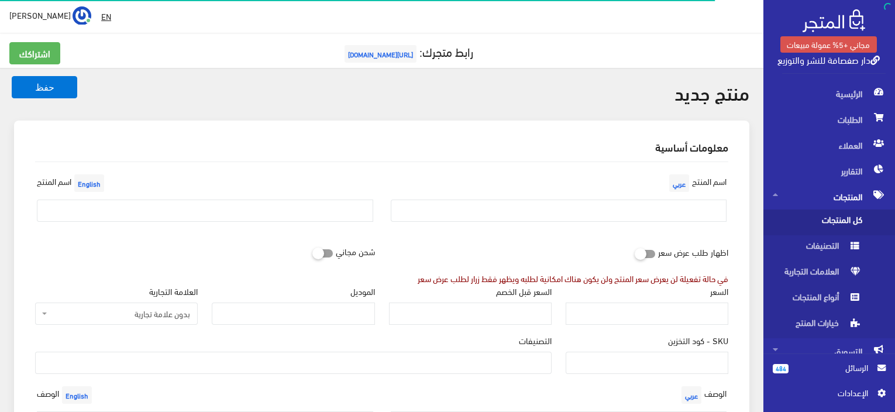
select select
click at [156, 25] on div "EN [PERSON_NAME] اشتراكي" at bounding box center [381, 16] width 745 height 21
select select
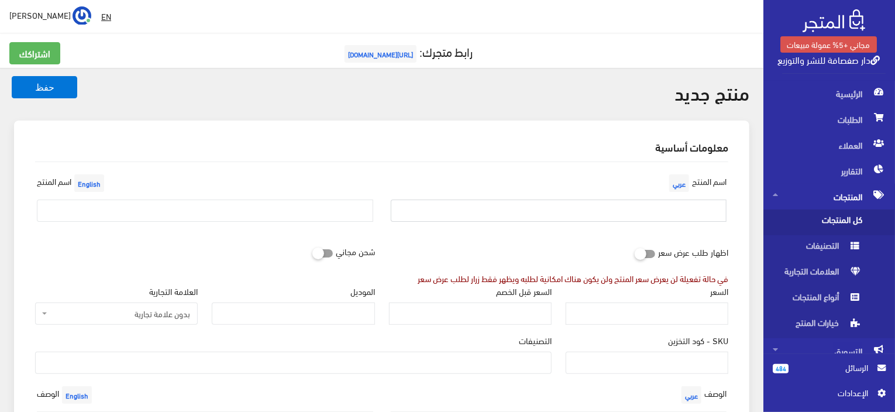
click at [526, 216] on input "text" at bounding box center [559, 210] width 336 height 22
paste input "الثروة الخفية للأمم: معضلة الملاذات الضريبية"
type input "الثروة الخفية للأمم: معضلة الملاذات الضريبية"
click at [263, 211] on input "text" at bounding box center [205, 210] width 336 height 22
paste input "The Hidden Wealth of Nations: The Tax Haven Dilemma"
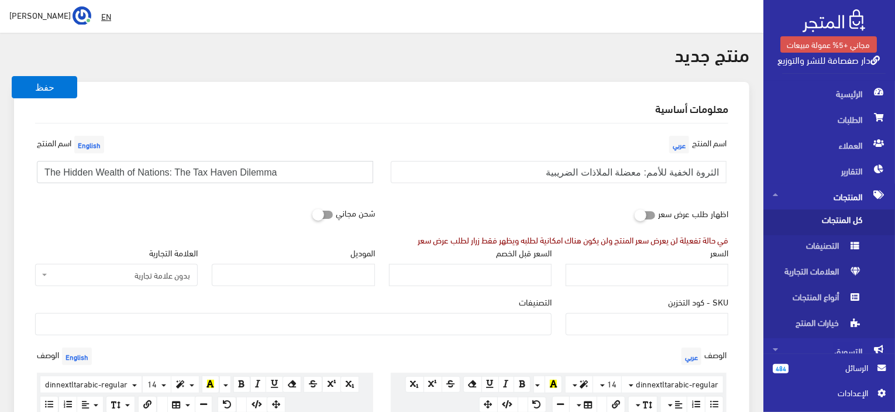
scroll to position [58, 0]
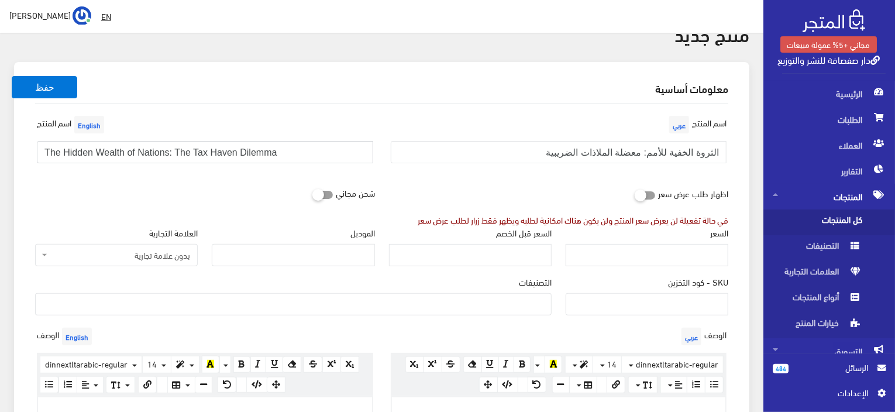
type input "The Hidden Wealth of Nations: The Tax Haven Dilemma"
click at [643, 251] on input "السعر" at bounding box center [647, 255] width 163 height 22
paste input "200"
type input "200"
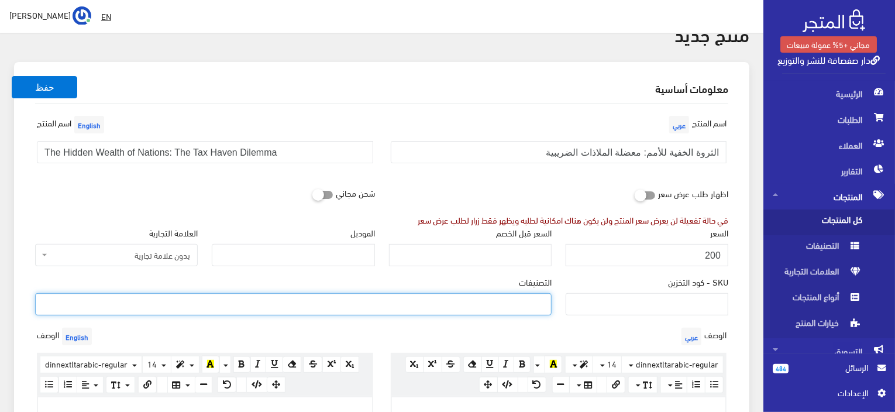
click at [525, 309] on ul at bounding box center [293, 303] width 515 height 19
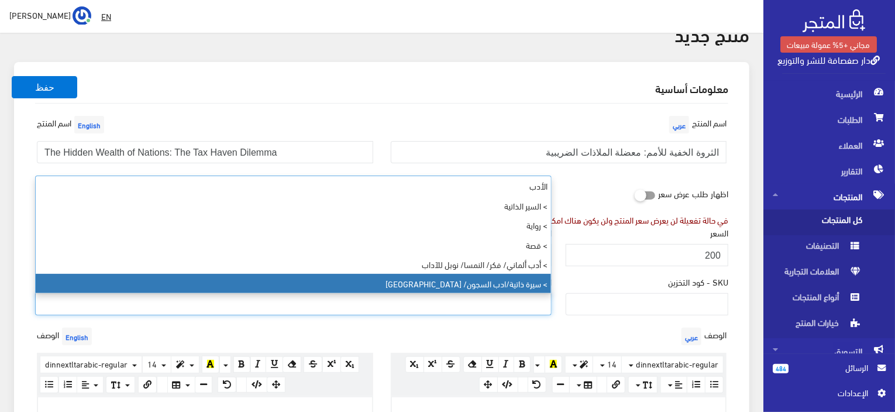
drag, startPoint x: 458, startPoint y: 319, endPoint x: 453, endPoint y: 316, distance: 6.0
click at [453, 316] on div "التصنيفات الأدب > السير الذاتية > رواية > قصة > أدب ألماني/ فكر/ النمسا/ نوبل ل…" at bounding box center [293, 299] width 531 height 49
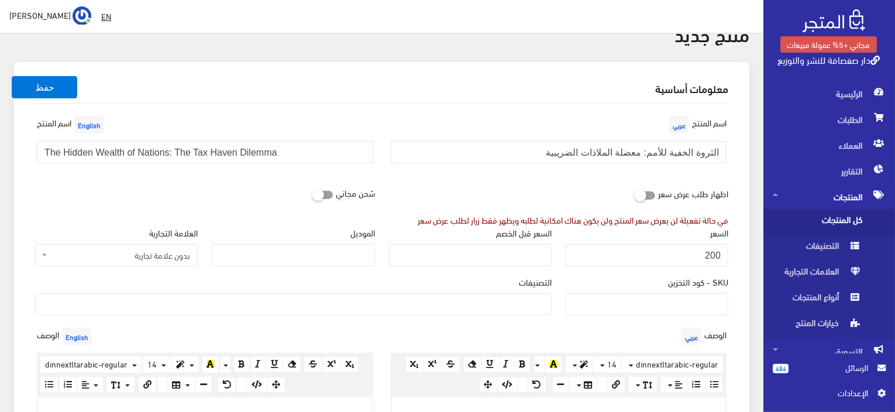
click at [451, 308] on ul at bounding box center [293, 303] width 515 height 19
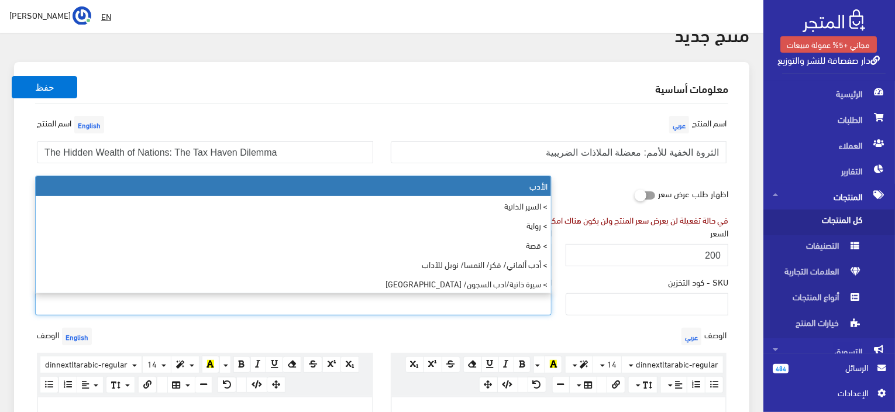
paste input "دراسات/ اقتصاد/ مترجم/ سياسة"
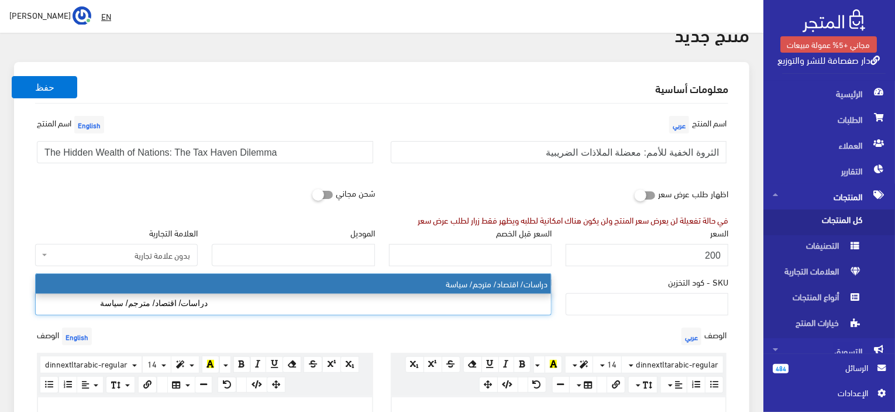
type input "دراسات/ اقتصاد/ مترجم/ سياسة"
select select "135"
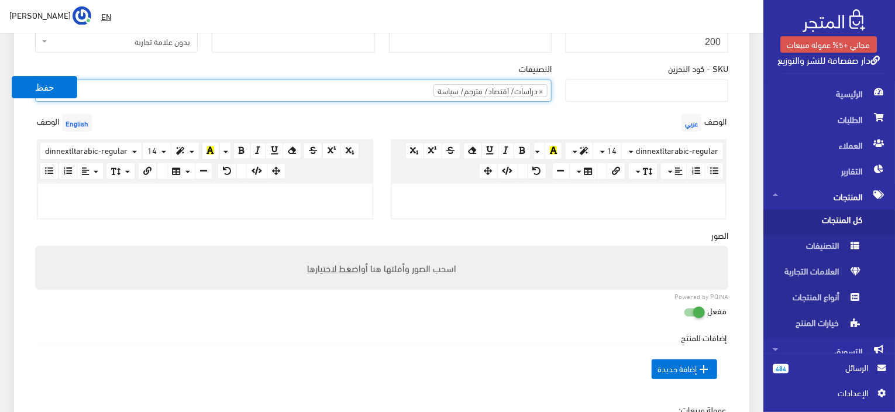
scroll to position [292, 0]
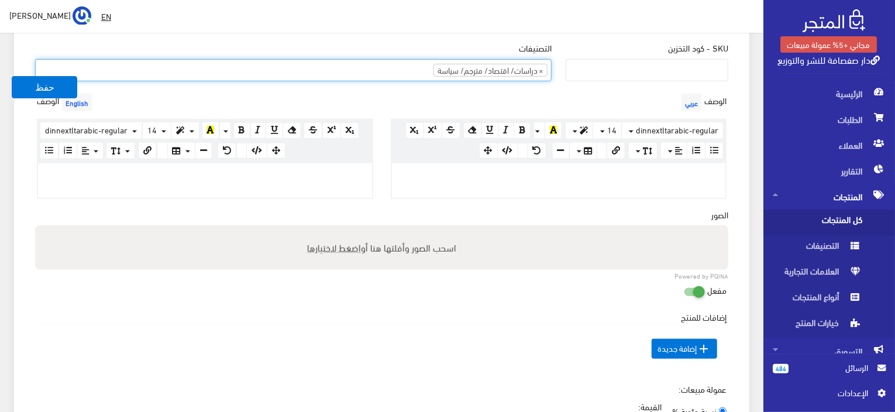
click at [628, 173] on p at bounding box center [559, 175] width 322 height 13
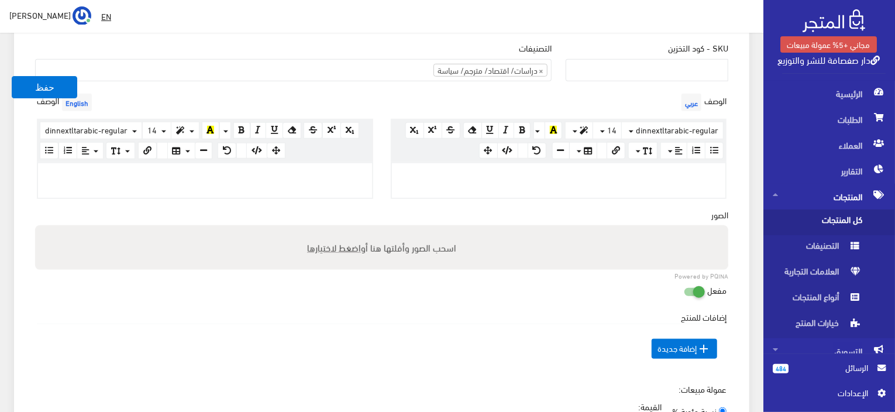
paste div
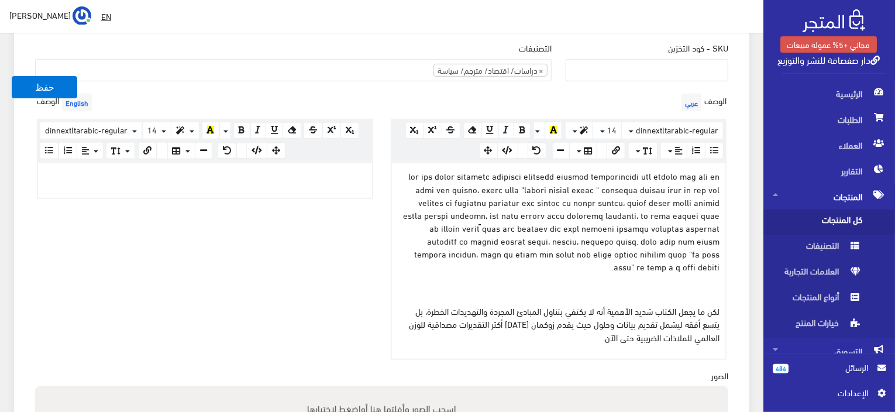
click at [224, 173] on p at bounding box center [205, 175] width 322 height 13
paste div
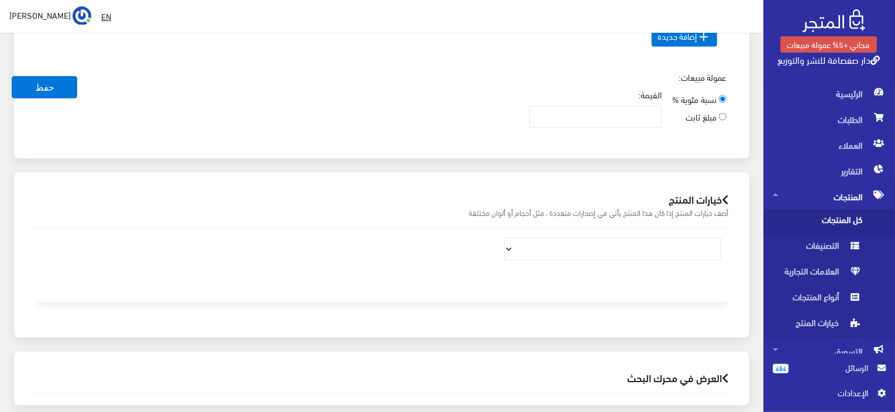
scroll to position [760, 0]
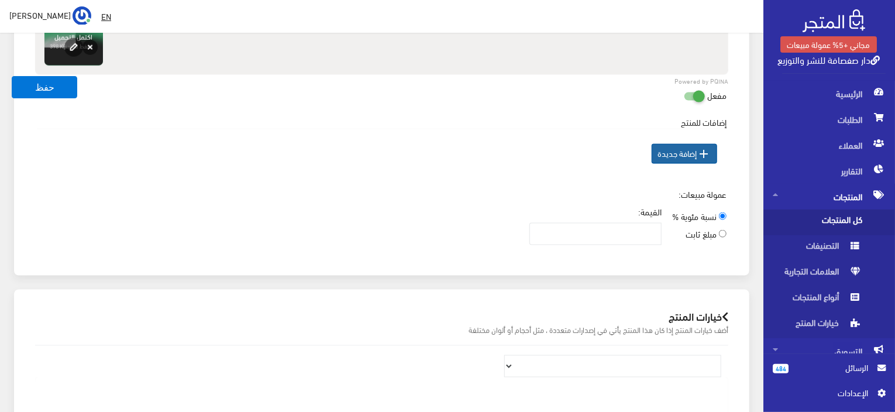
click at [676, 152] on span " إضافة جديدة" at bounding box center [685, 154] width 66 height 20
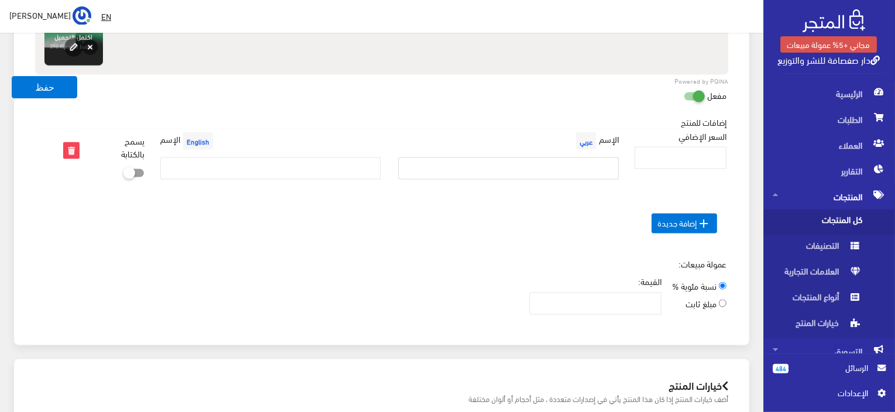
click at [587, 160] on input "text" at bounding box center [508, 168] width 221 height 22
click at [515, 159] on input "text" at bounding box center [508, 168] width 221 height 22
paste input "الثروة الخفية للأمم: معضلة الملاذات الضريبية"
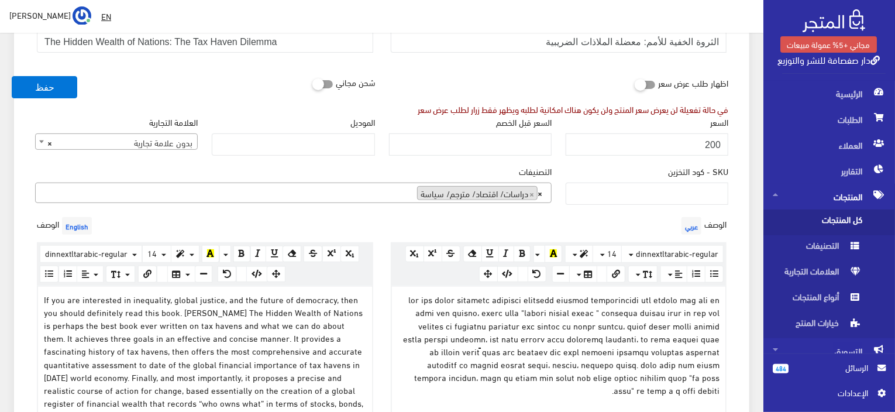
scroll to position [117, 0]
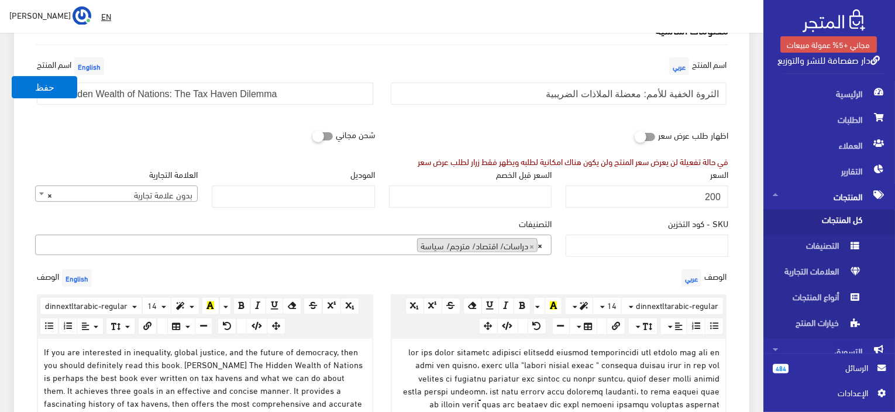
type input "الثروة الخفية للأمم: معضلة الملاذات الضريبية"
click at [281, 78] on div "اسم المنتج English The Hidden Wealth of Nations: The Tax Haven Dilemma" at bounding box center [205, 84] width 354 height 60
click at [281, 95] on input "The Hidden Wealth of Nations: The Tax Haven Dilemma" at bounding box center [205, 93] width 336 height 22
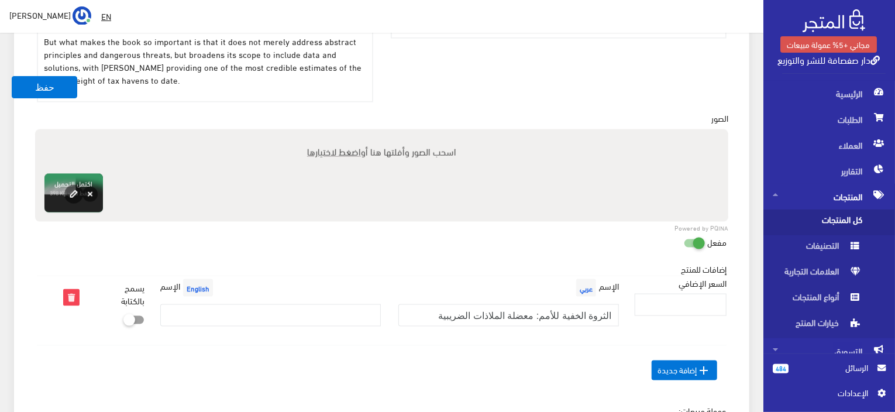
scroll to position [760, 0]
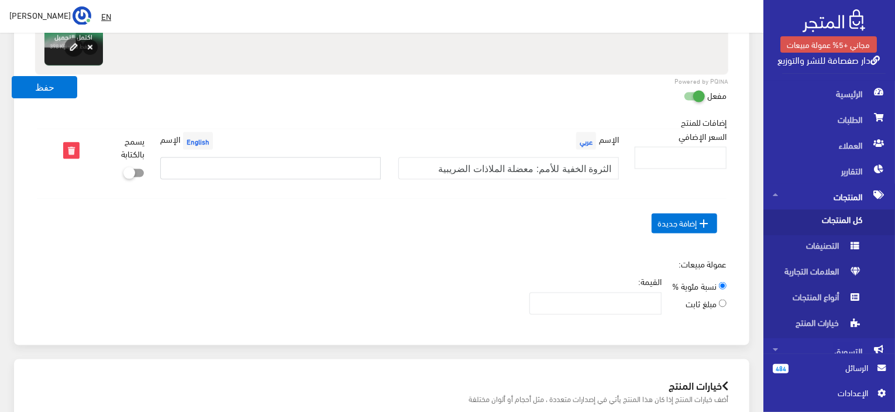
click at [221, 171] on input "text" at bounding box center [270, 168] width 221 height 22
click at [64, 143] on icon at bounding box center [71, 150] width 15 height 15
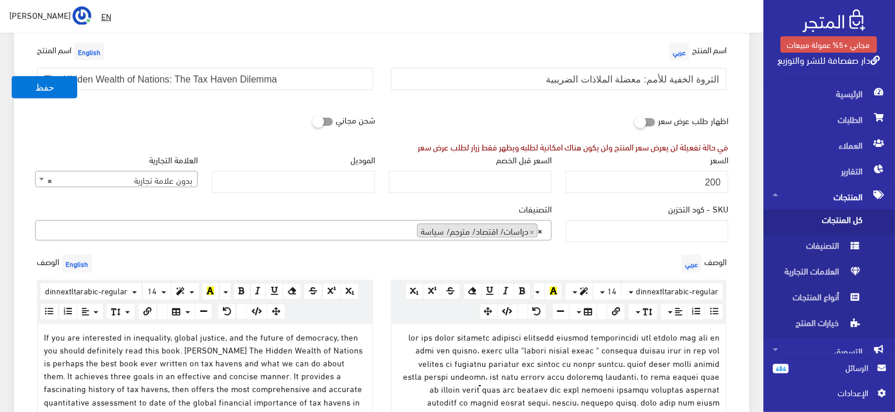
scroll to position [0, 0]
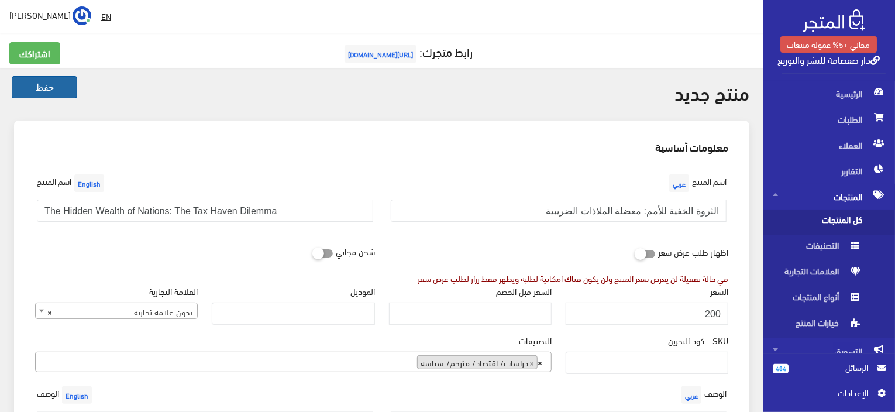
click at [42, 80] on button "حفظ" at bounding box center [45, 87] width 66 height 22
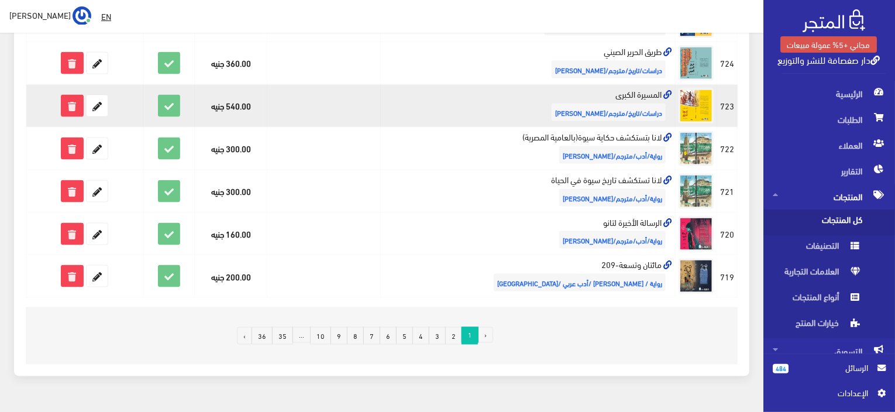
scroll to position [819, 0]
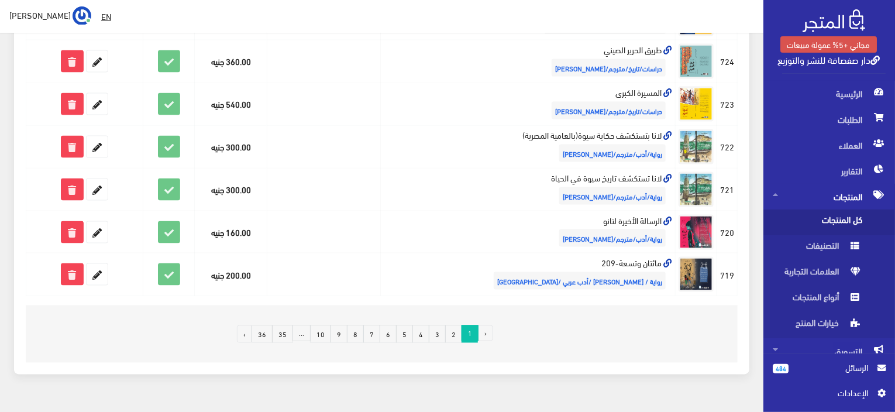
click at [402, 330] on link "5" at bounding box center [404, 334] width 17 height 18
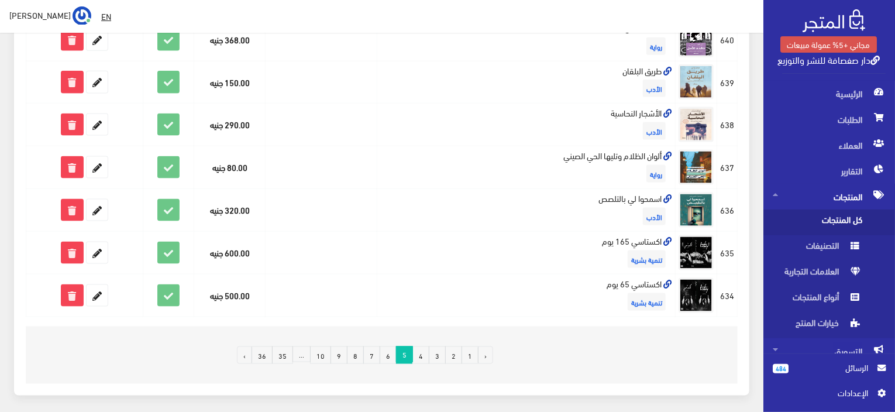
scroll to position [797, 0]
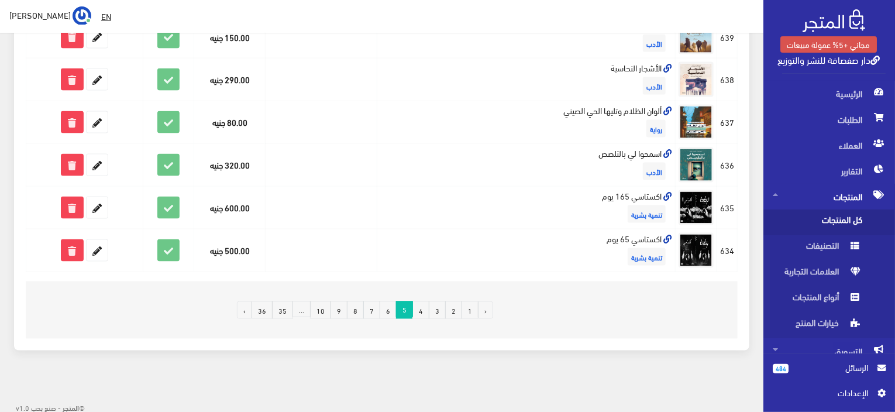
click at [465, 309] on link "1" at bounding box center [469, 310] width 17 height 18
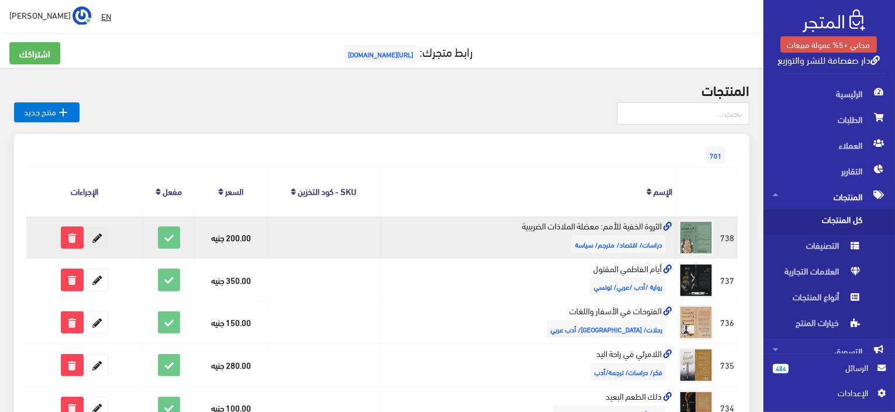
drag, startPoint x: 0, startPoint y: 0, endPoint x: 98, endPoint y: 235, distance: 254.1
click at [98, 235] on icon at bounding box center [97, 237] width 21 height 21
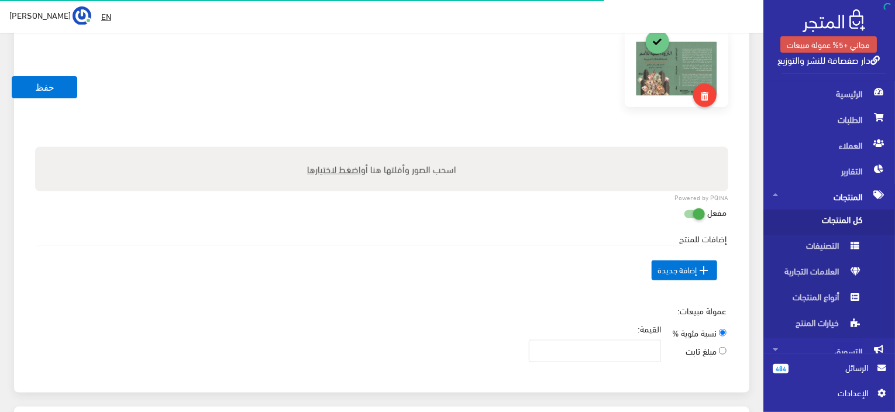
scroll to position [1804, 0]
click at [713, 95] on link at bounding box center [704, 94] width 23 height 23
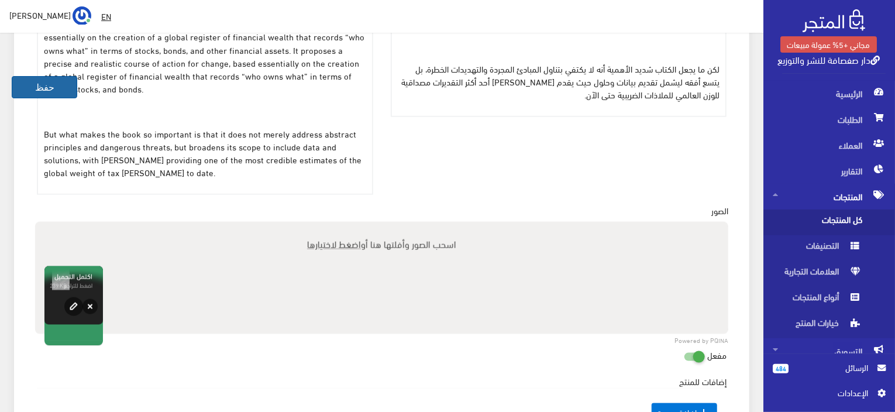
click at [56, 82] on button "حفظ" at bounding box center [45, 87] width 66 height 22
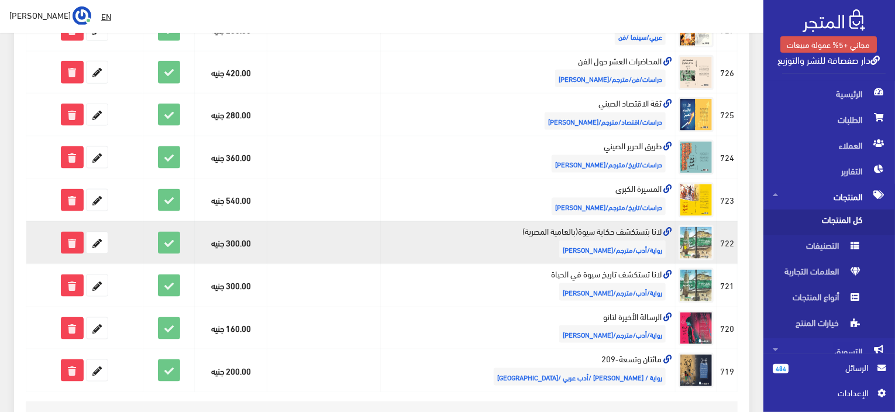
scroll to position [819, 0]
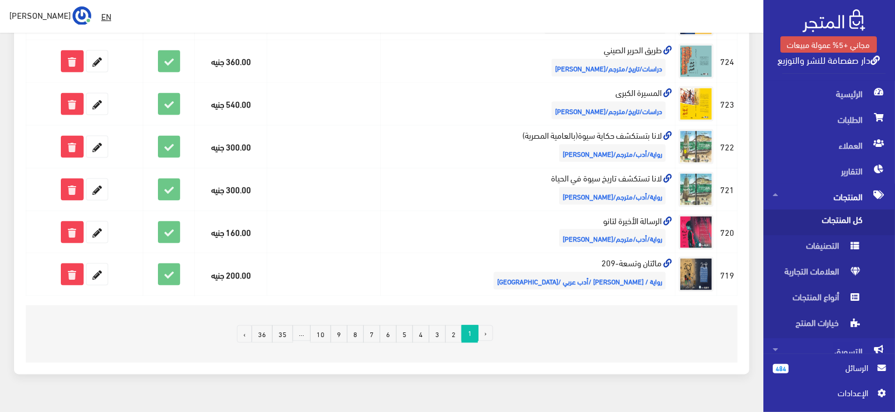
click at [456, 330] on link "2" at bounding box center [453, 334] width 17 height 18
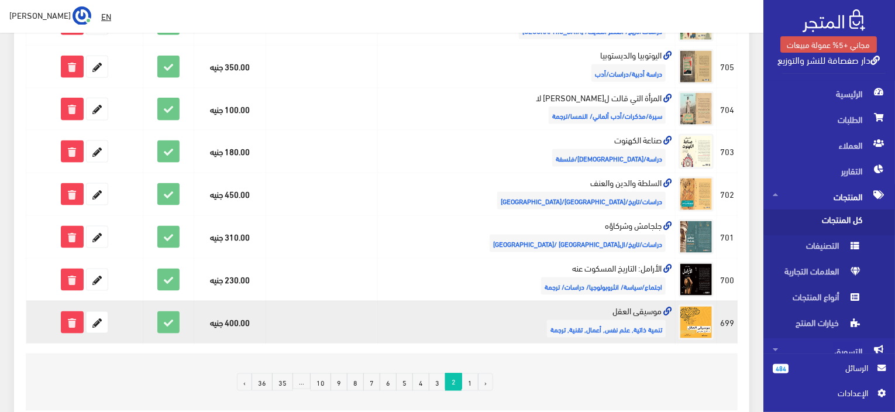
scroll to position [797, 0]
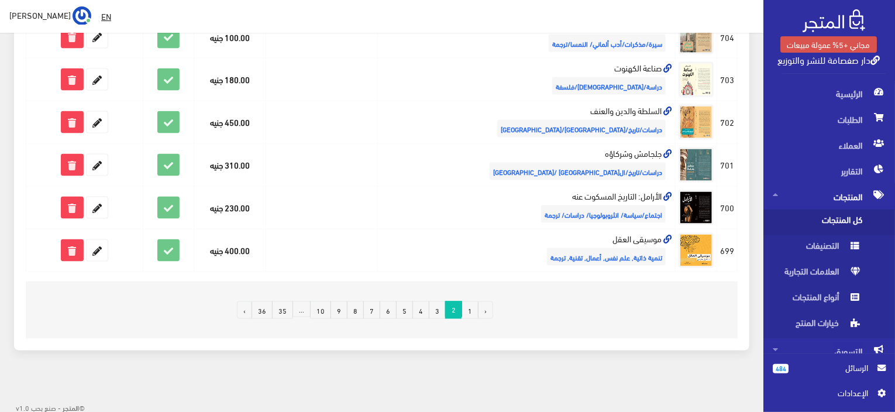
click at [469, 307] on link "1" at bounding box center [469, 310] width 17 height 18
